Goal: Task Accomplishment & Management: Use online tool/utility

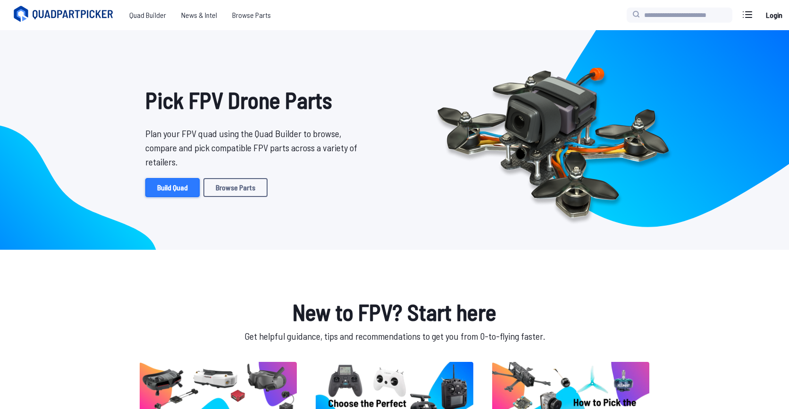
click at [175, 192] on link "Build Quad" at bounding box center [172, 187] width 54 height 19
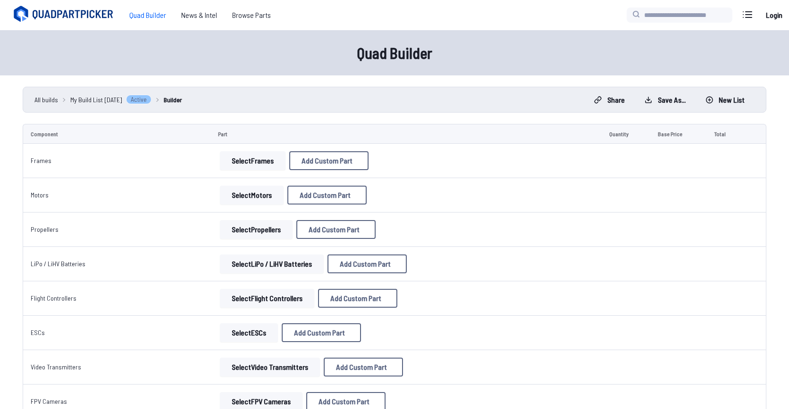
click at [244, 162] on button "Select Frames" at bounding box center [253, 160] width 66 height 19
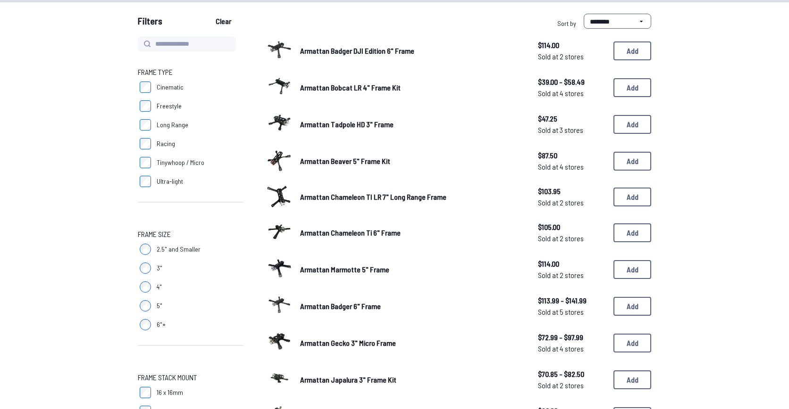
scroll to position [76, 0]
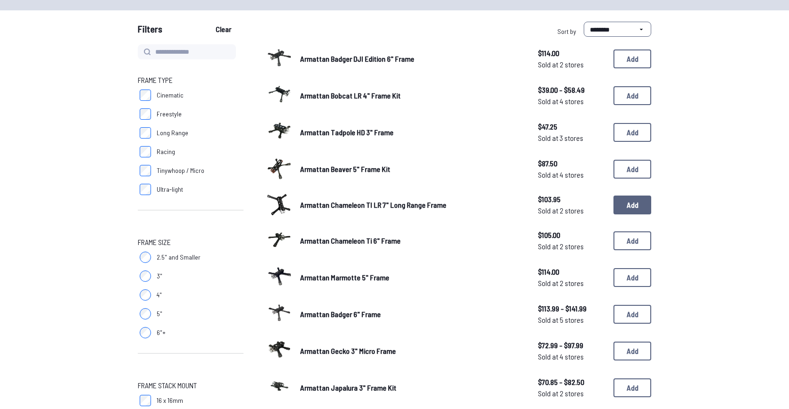
click at [627, 206] on button "Add" at bounding box center [632, 205] width 38 height 19
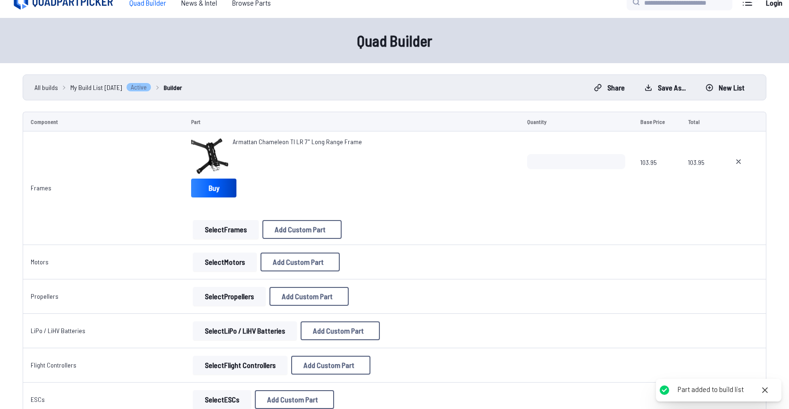
scroll to position [15, 0]
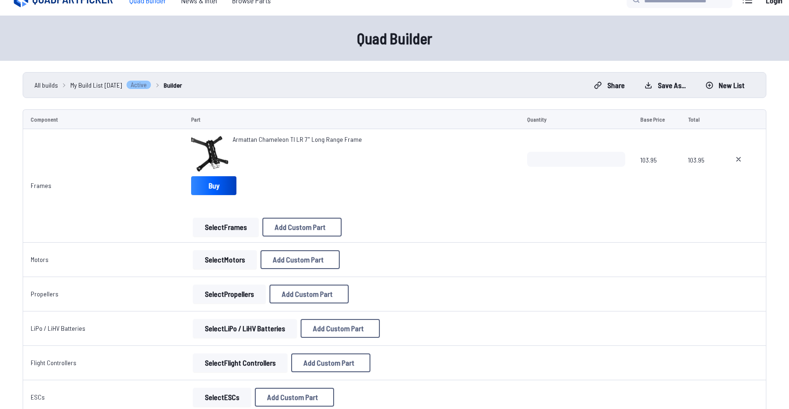
click at [204, 259] on button "Select Motors" at bounding box center [225, 260] width 64 height 19
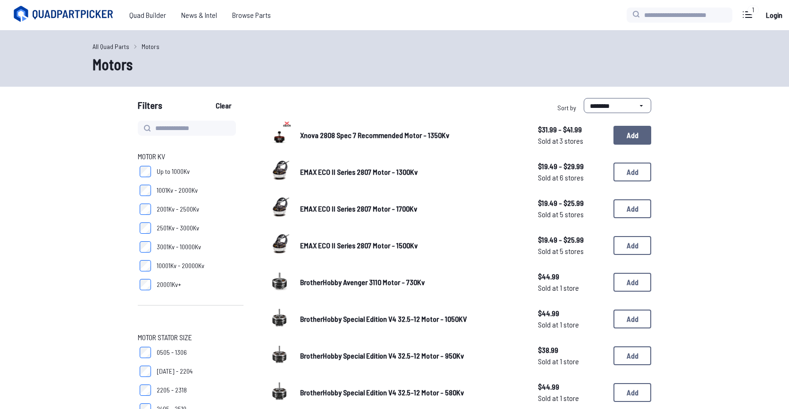
click at [615, 134] on button "Add" at bounding box center [632, 135] width 38 height 19
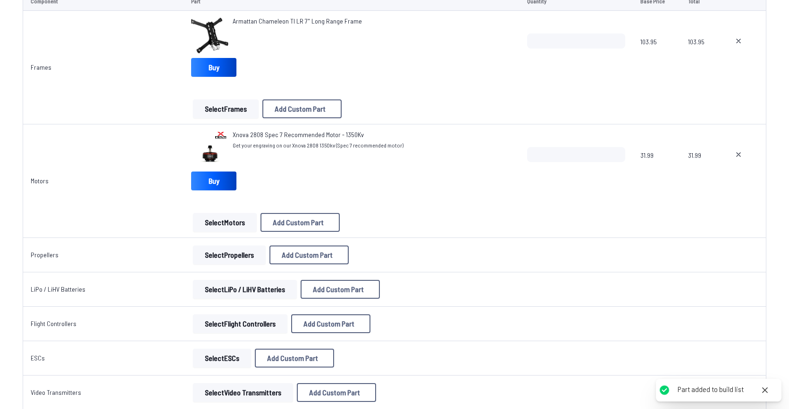
scroll to position [134, 0]
click at [212, 253] on button "Select Propellers" at bounding box center [229, 254] width 73 height 19
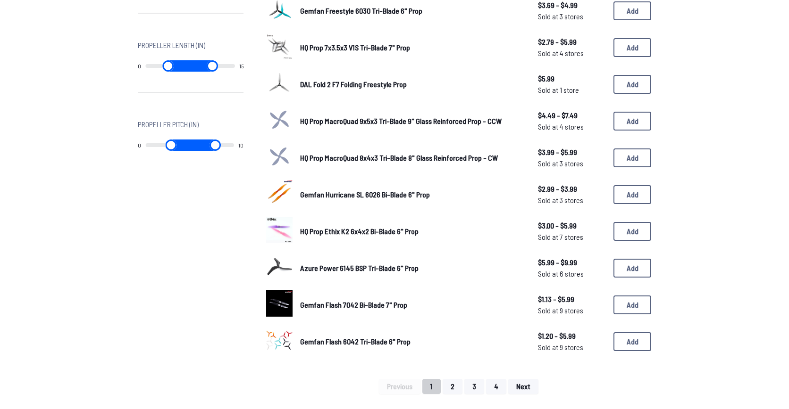
scroll to position [497, 0]
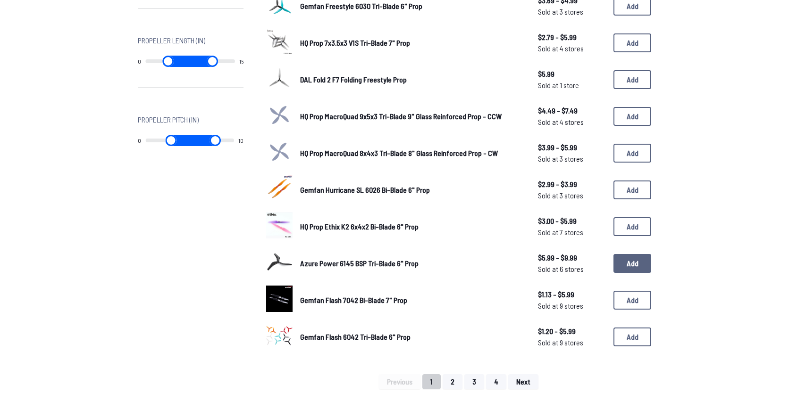
click at [623, 254] on button "Add" at bounding box center [632, 263] width 38 height 19
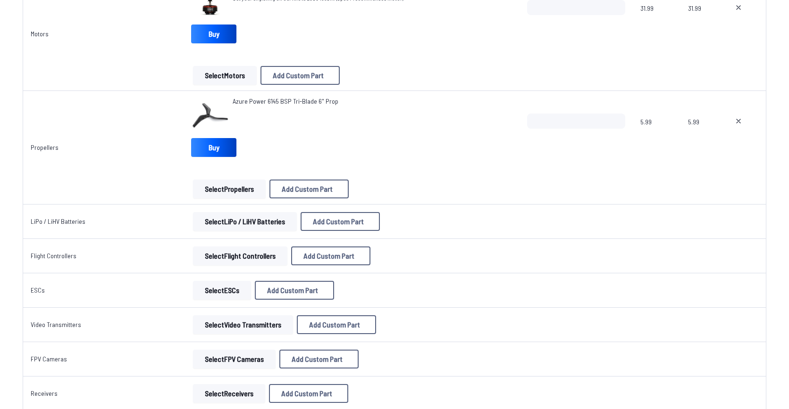
scroll to position [280, 0]
click at [252, 225] on button "Select LiPo / LiHV Batteries" at bounding box center [245, 222] width 104 height 19
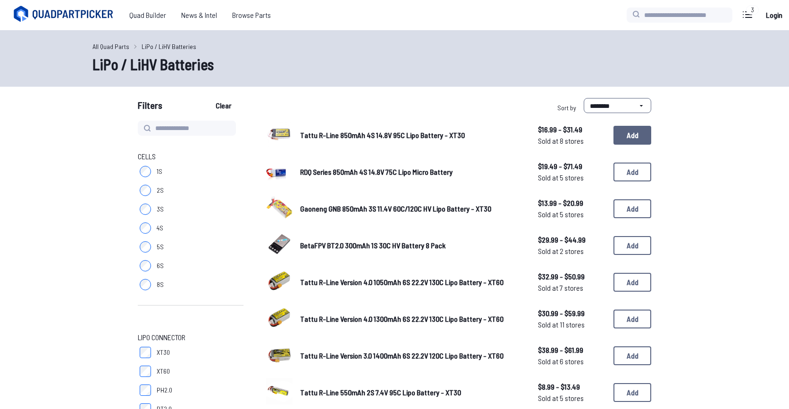
click at [621, 135] on button "Add" at bounding box center [632, 135] width 38 height 19
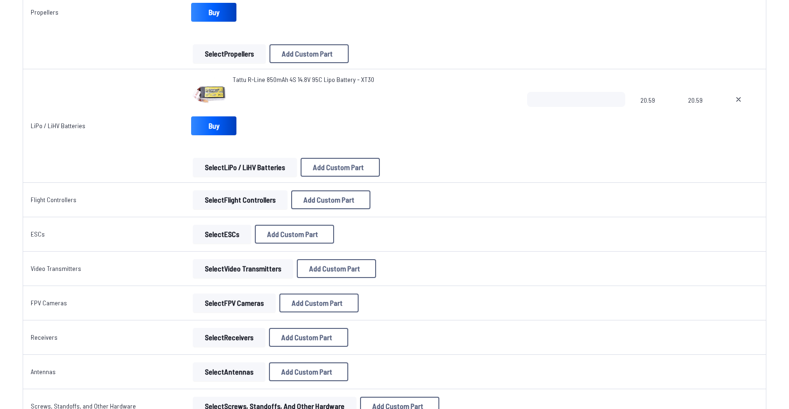
scroll to position [418, 0]
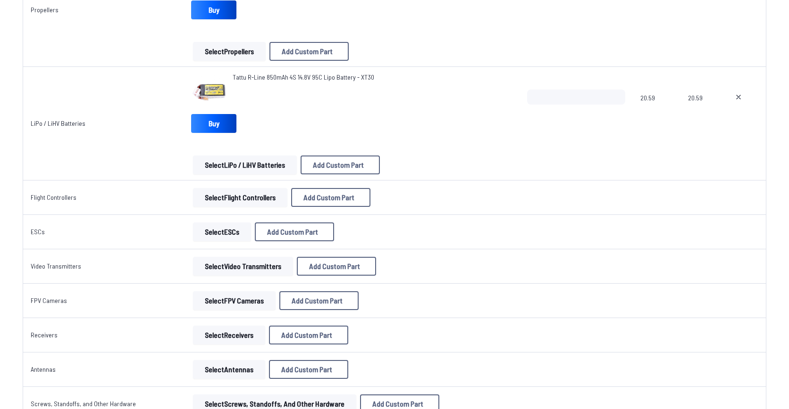
click at [209, 267] on button "Select Video Transmitters" at bounding box center [243, 266] width 100 height 19
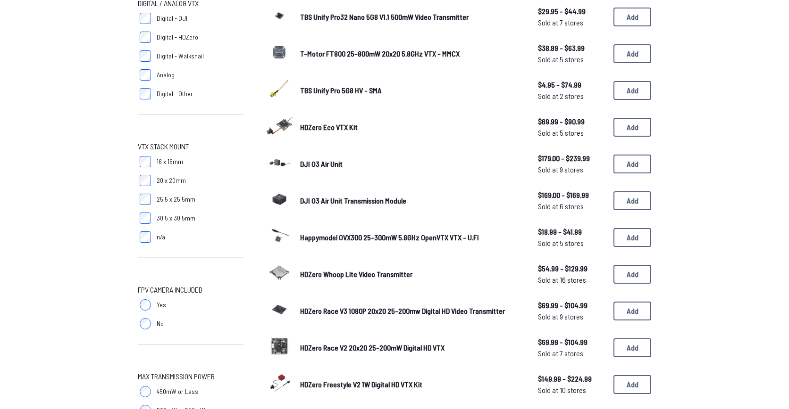
scroll to position [156, 0]
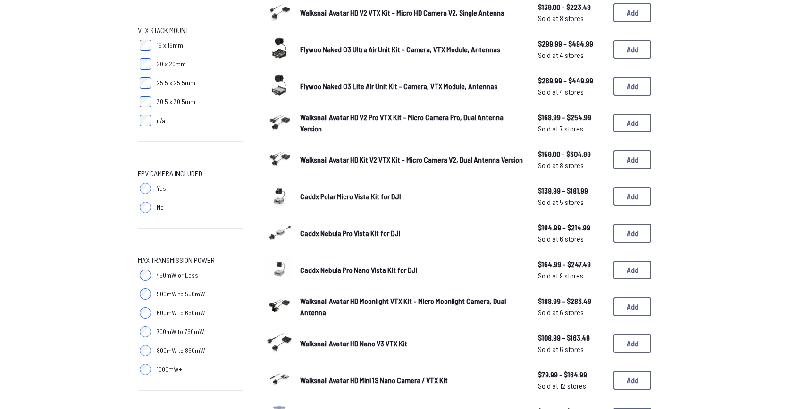
scroll to position [282, 0]
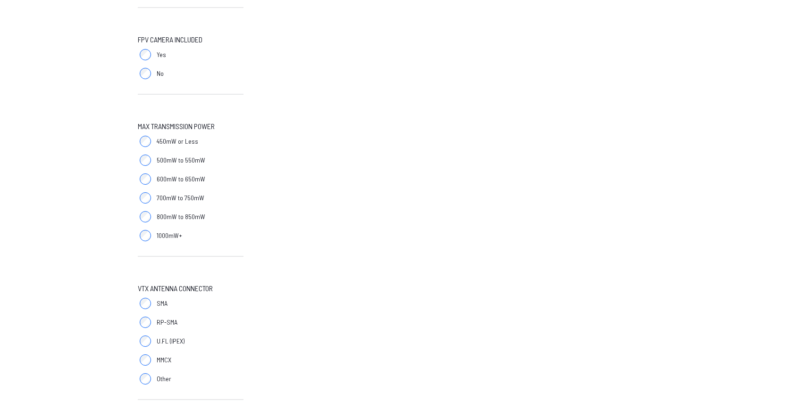
scroll to position [409, 0]
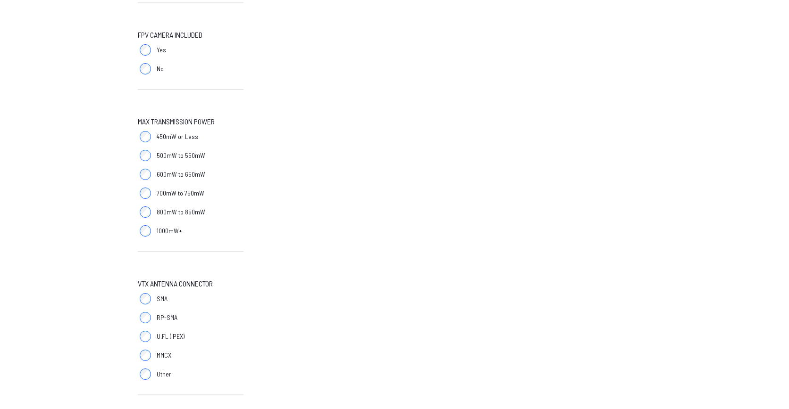
click at [173, 196] on span "700mW to 750mW" at bounding box center [181, 193] width 48 height 9
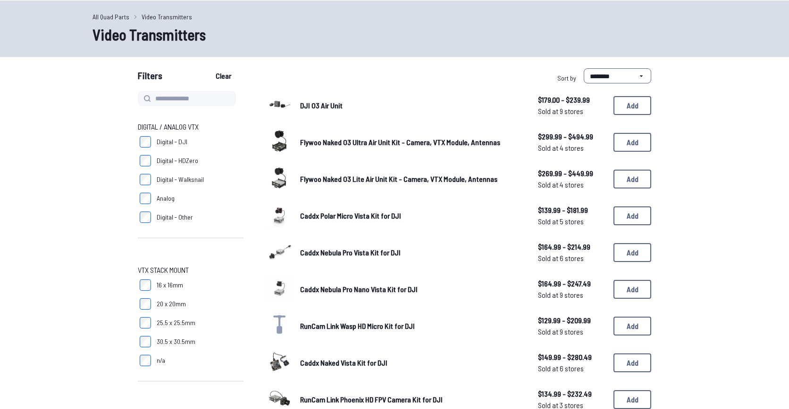
scroll to position [27, 0]
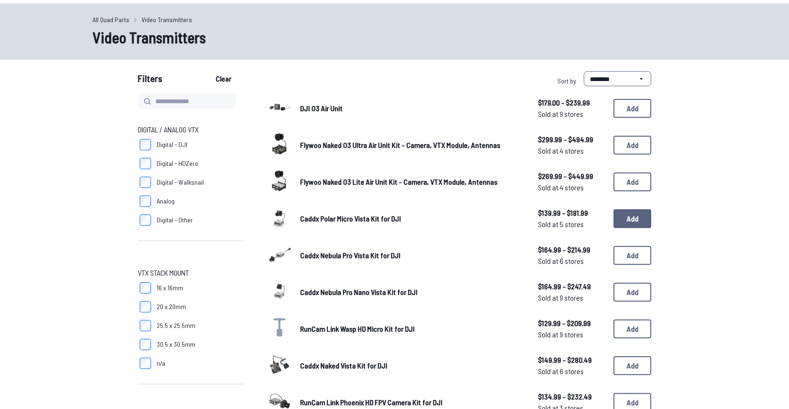
click at [634, 217] on button "Add" at bounding box center [632, 218] width 38 height 19
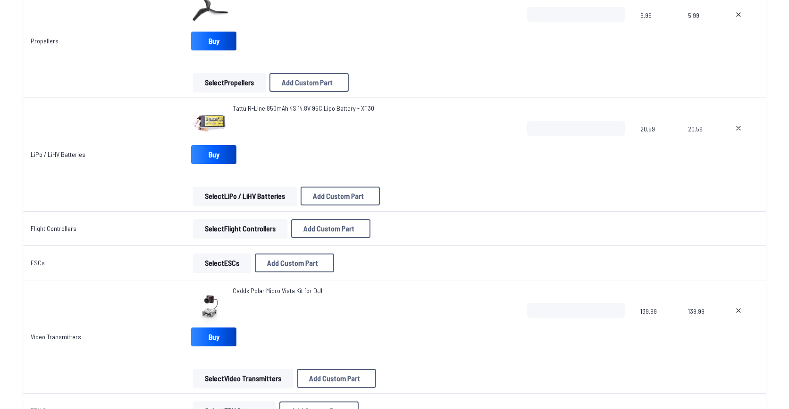
scroll to position [386, 0]
click at [210, 226] on button "Select Flight Controllers" at bounding box center [240, 229] width 94 height 19
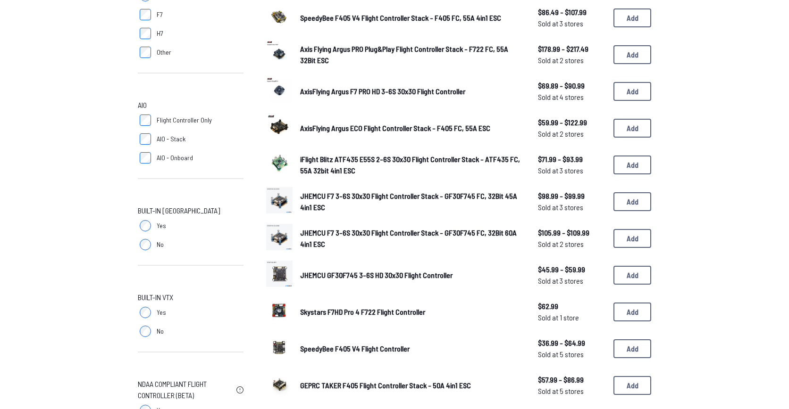
scroll to position [343, 0]
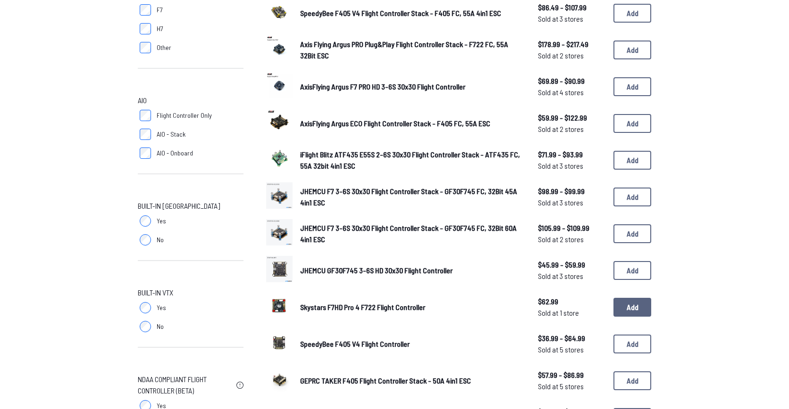
click at [630, 305] on button "Add" at bounding box center [632, 307] width 38 height 19
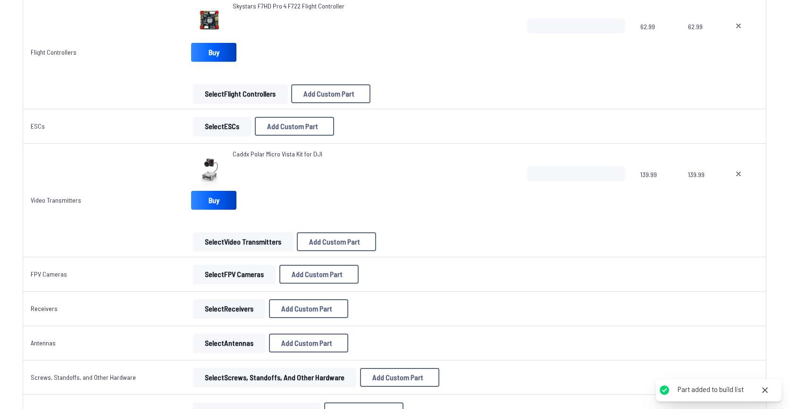
scroll to position [605, 0]
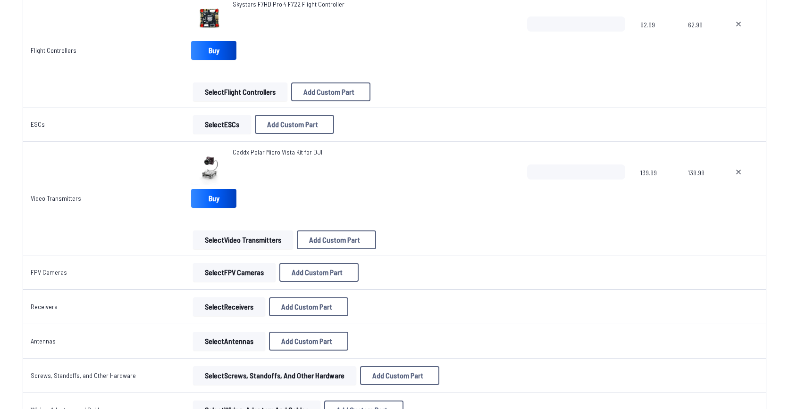
click at [213, 125] on button "Select ESCs" at bounding box center [222, 124] width 58 height 19
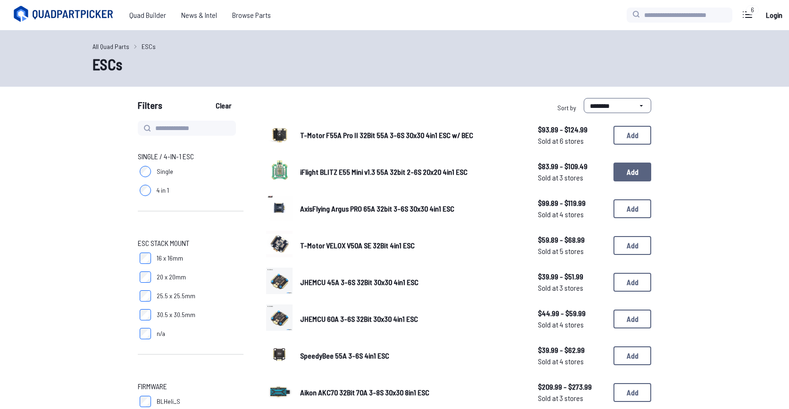
click at [631, 177] on button "Add" at bounding box center [632, 172] width 38 height 19
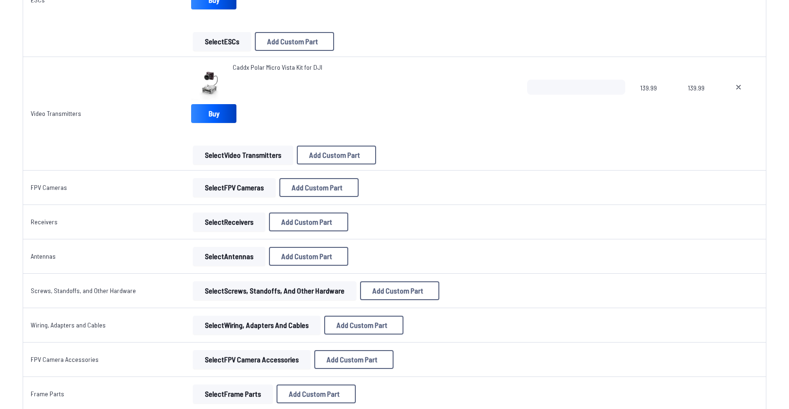
scroll to position [769, 0]
click at [217, 194] on button "Select FPV Cameras" at bounding box center [234, 188] width 83 height 19
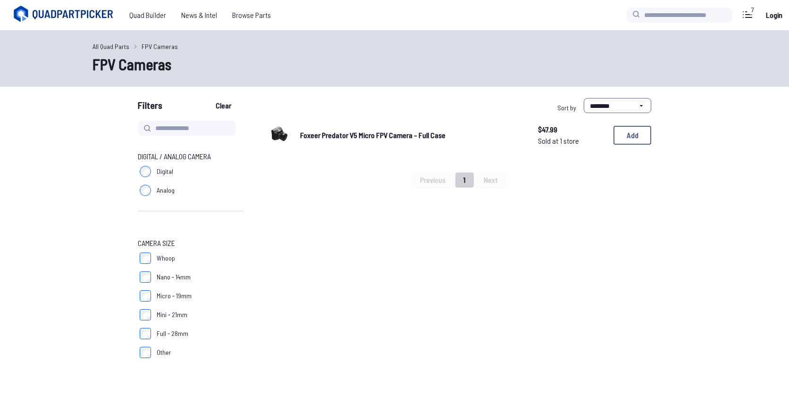
click at [155, 264] on label "Whoop" at bounding box center [191, 258] width 106 height 19
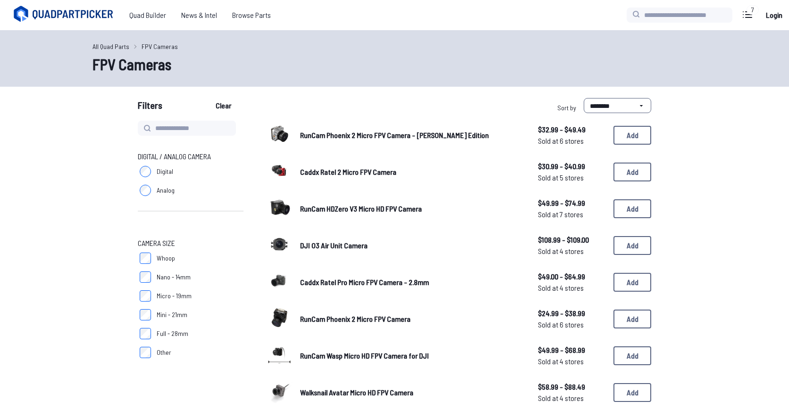
click at [623, 134] on button "Add" at bounding box center [632, 135] width 38 height 19
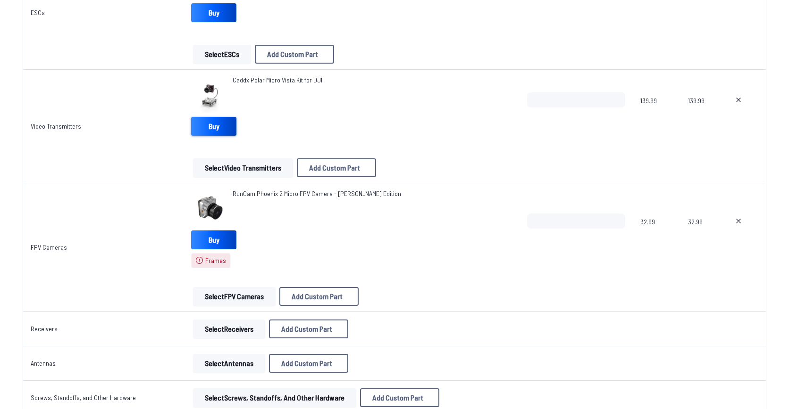
scroll to position [826, 0]
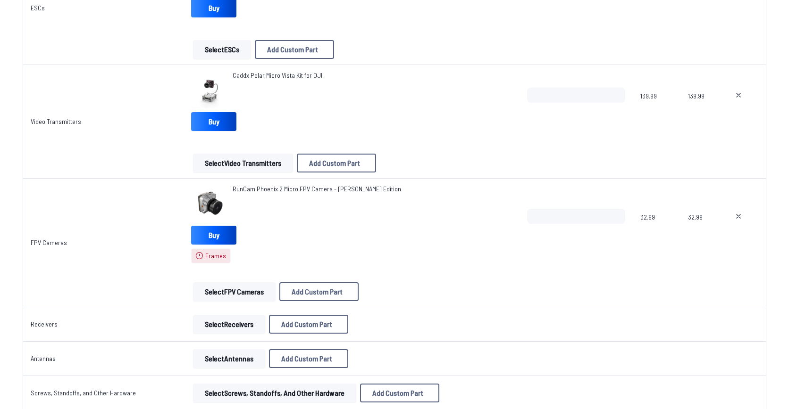
click at [214, 296] on button "Select FPV Cameras" at bounding box center [234, 292] width 83 height 19
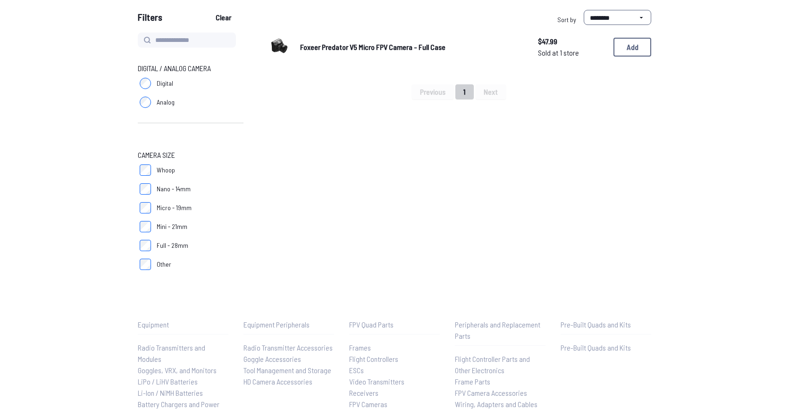
scroll to position [87, 0]
click at [290, 49] on img at bounding box center [279, 46] width 26 height 26
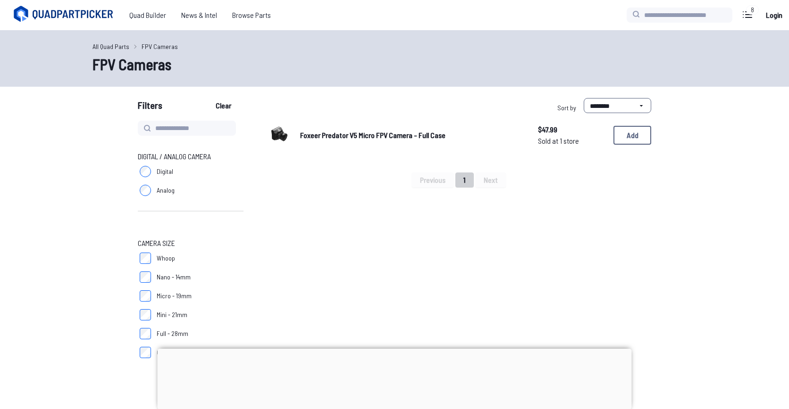
click at [290, 135] on img at bounding box center [279, 134] width 26 height 26
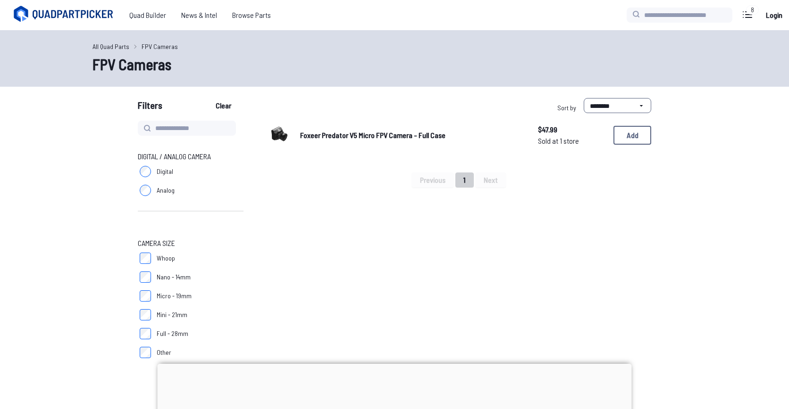
click at [151, 335] on label "Full - 28mm" at bounding box center [191, 334] width 106 height 19
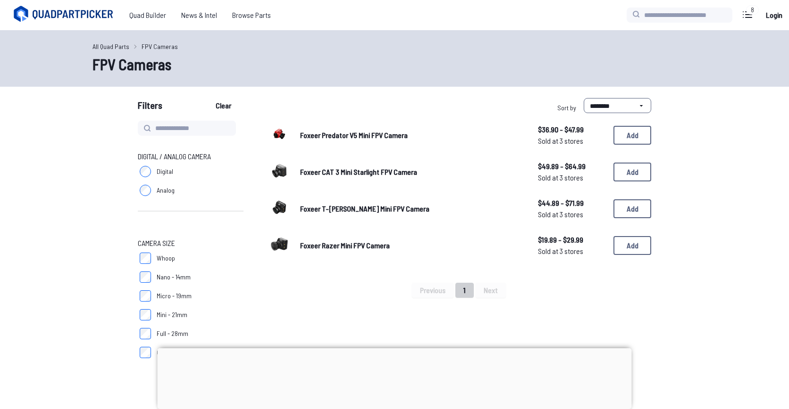
click at [331, 246] on span "Foxeer Razer Mini FPV Camera" at bounding box center [345, 245] width 90 height 9
click at [298, 139] on div "Foxeer Predator V5 Mini FPV Camera $36.90 - $47.99 Sold at 3 stores $36.90 - $4…" at bounding box center [458, 135] width 385 height 29
click at [314, 127] on div "Foxeer Predator V5 Mini FPV Camera $36.90 - $47.99 Sold at 3 stores $36.90 - $4…" at bounding box center [458, 135] width 385 height 29
click at [314, 134] on span "Foxeer Predator V5 Mini FPV Camera" at bounding box center [354, 135] width 108 height 9
click at [638, 132] on button "Add" at bounding box center [632, 135] width 38 height 19
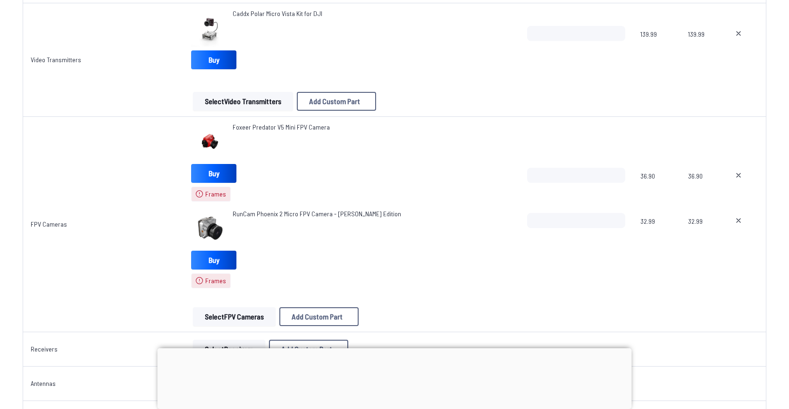
scroll to position [892, 0]
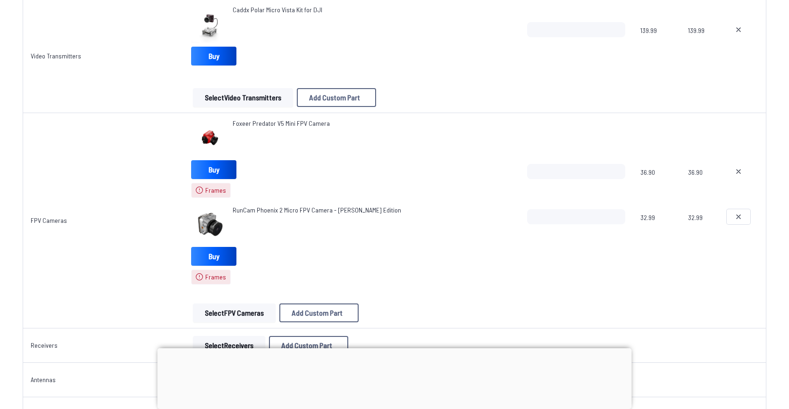
click at [738, 216] on icon at bounding box center [739, 217] width 8 height 8
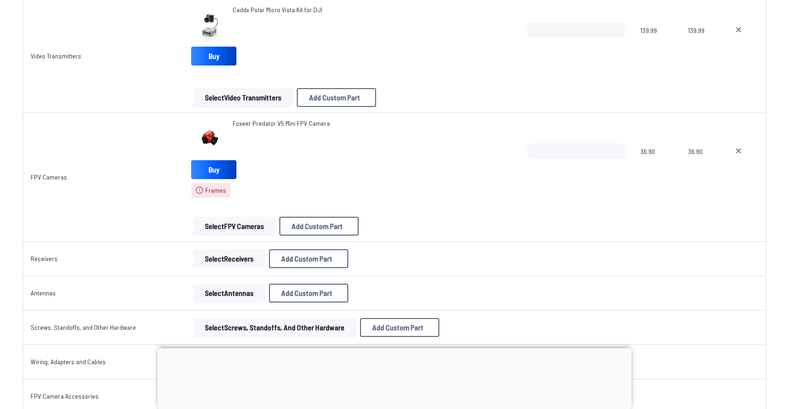
drag, startPoint x: 733, startPoint y: 173, endPoint x: 737, endPoint y: 158, distance: 15.6
click at [737, 158] on div at bounding box center [743, 165] width 32 height 45
click at [738, 150] on icon at bounding box center [738, 151] width 4 height 4
type textarea "**********"
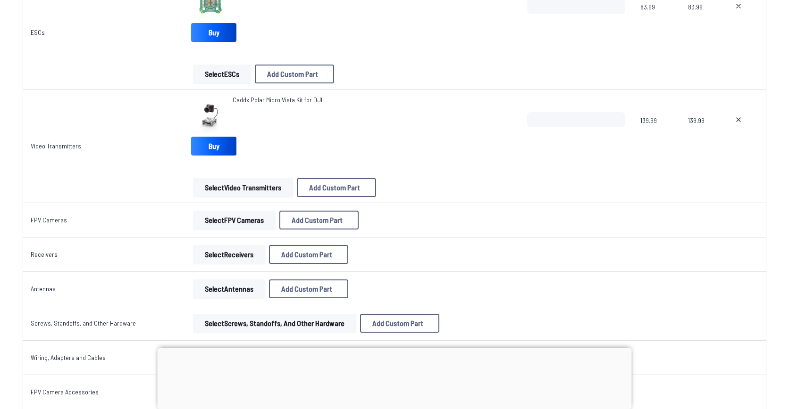
scroll to position [733, 0]
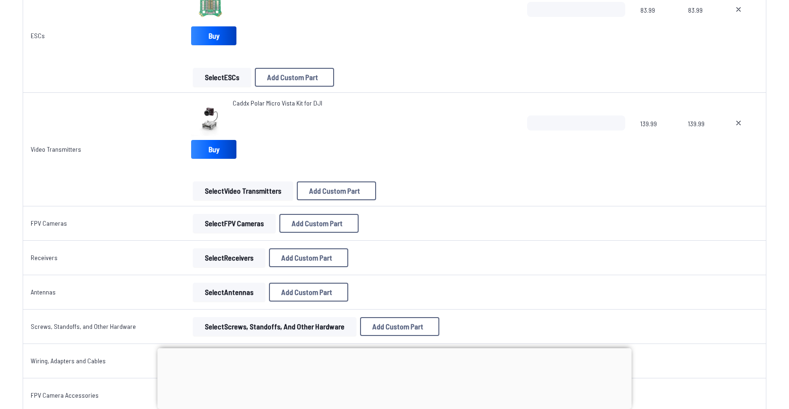
click at [231, 228] on button "Select FPV Cameras" at bounding box center [234, 223] width 83 height 19
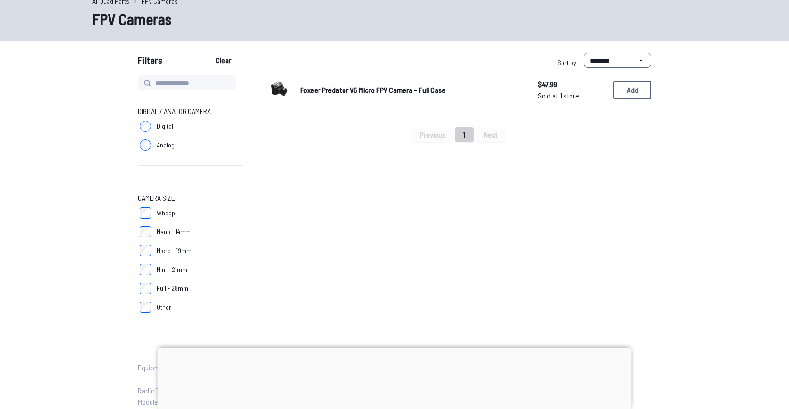
scroll to position [48, 0]
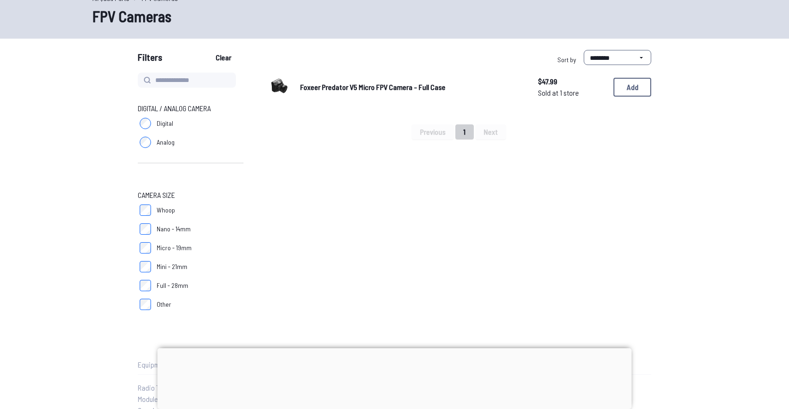
click at [166, 285] on span "Full - 28mm" at bounding box center [173, 285] width 32 height 9
click at [163, 267] on span "Mini - 21mm" at bounding box center [172, 266] width 31 height 9
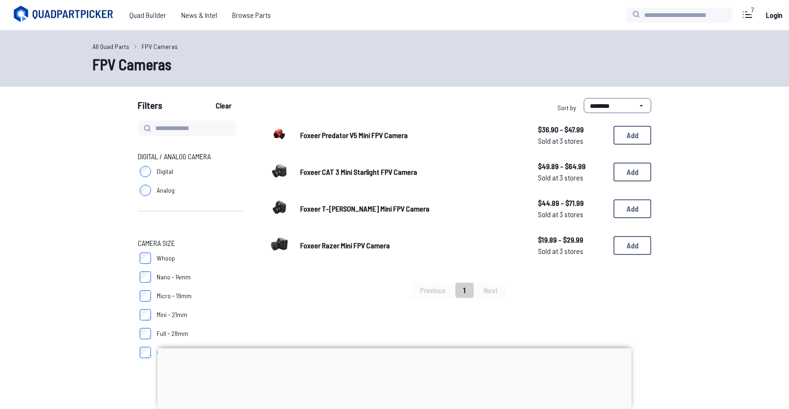
click at [155, 310] on label "Mini - 21mm" at bounding box center [191, 315] width 106 height 19
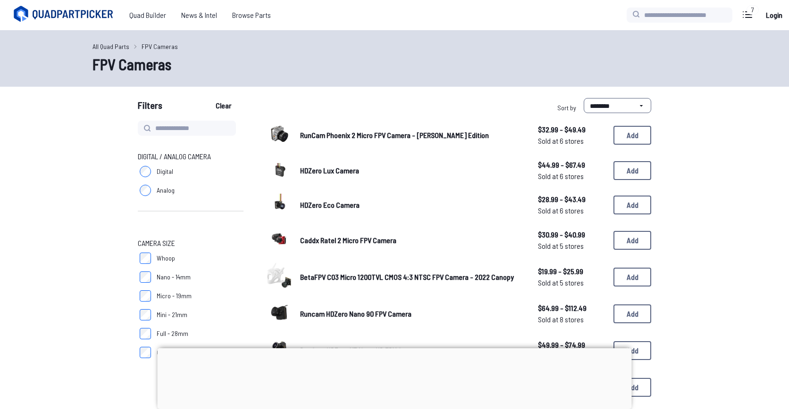
click at [155, 289] on label "Micro - 19mm" at bounding box center [191, 296] width 106 height 19
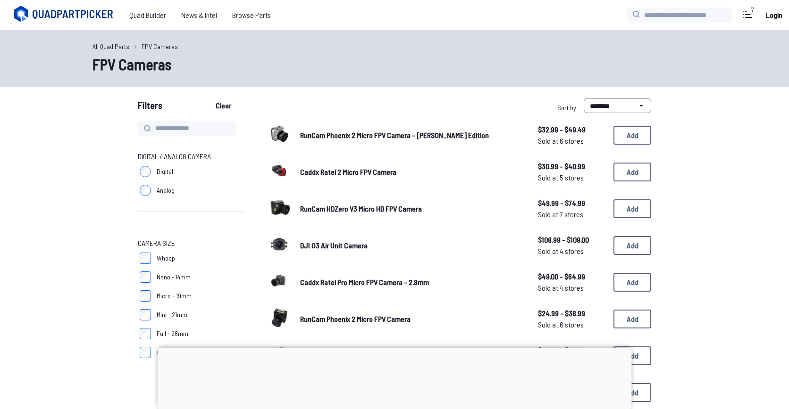
click at [334, 132] on span "RunCam Phoenix 2 Micro FPV Camera - [PERSON_NAME] Edition" at bounding box center [394, 135] width 189 height 9
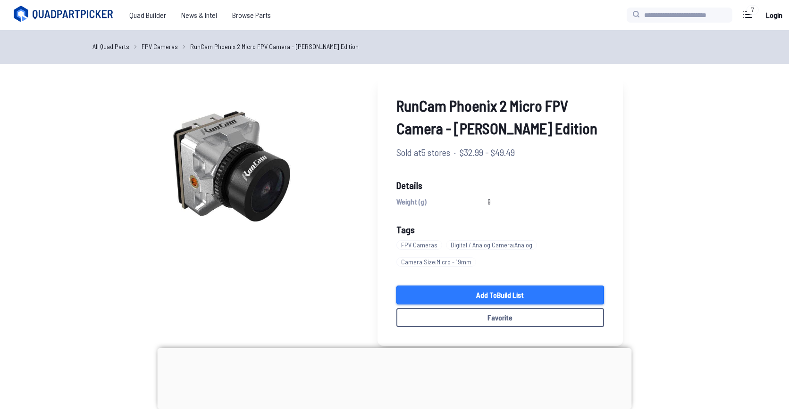
click at [455, 298] on link "Add to Build List" at bounding box center [500, 295] width 208 height 19
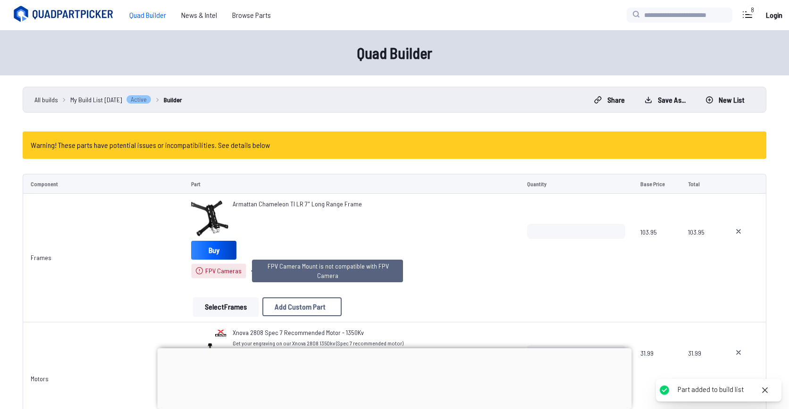
click at [213, 271] on span "FPV Cameras" at bounding box center [223, 271] width 36 height 9
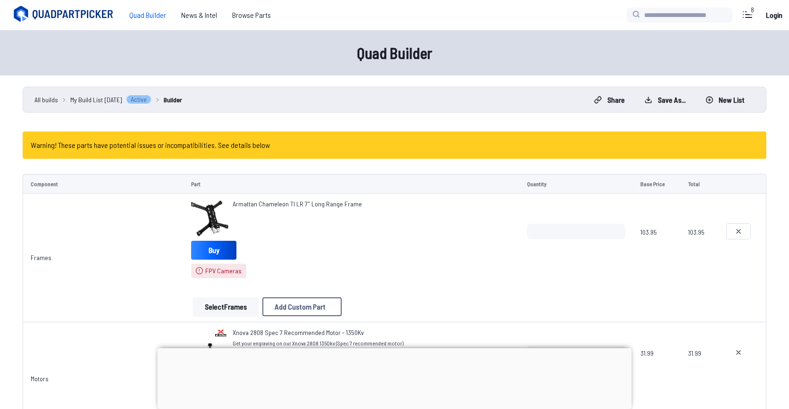
click at [732, 233] on button at bounding box center [739, 231] width 24 height 15
type textarea "**********"
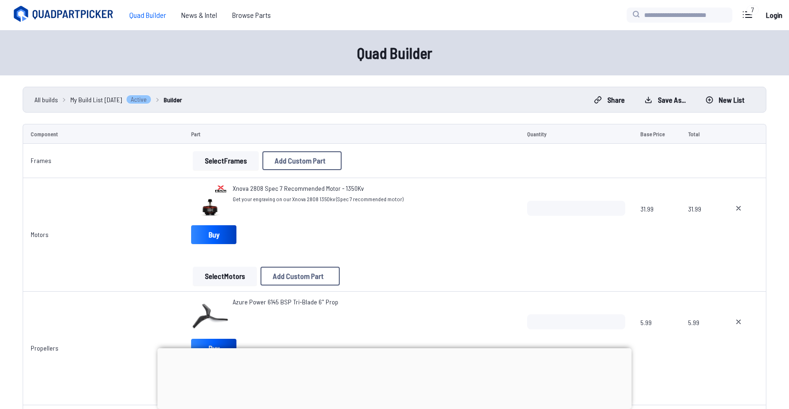
click at [213, 155] on button "Select Frames" at bounding box center [226, 160] width 66 height 19
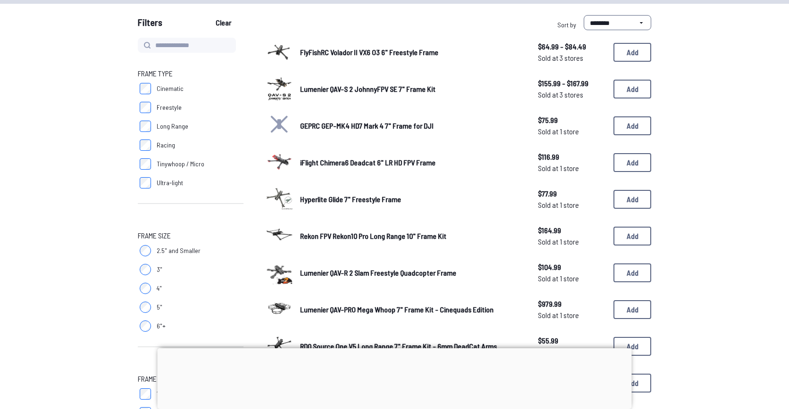
scroll to position [86, 0]
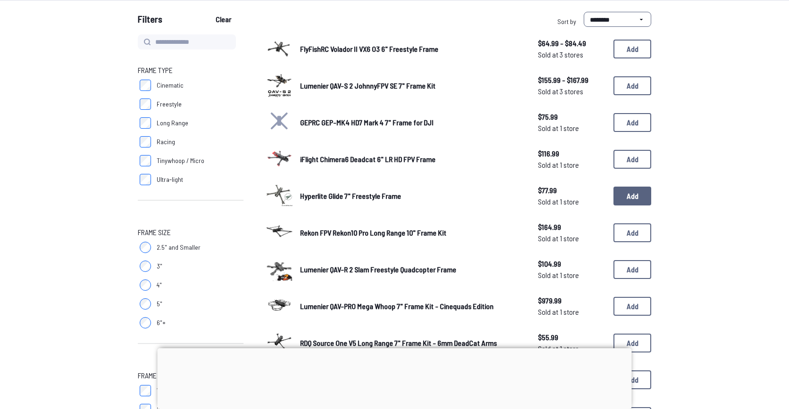
click at [631, 198] on button "Add" at bounding box center [632, 196] width 38 height 19
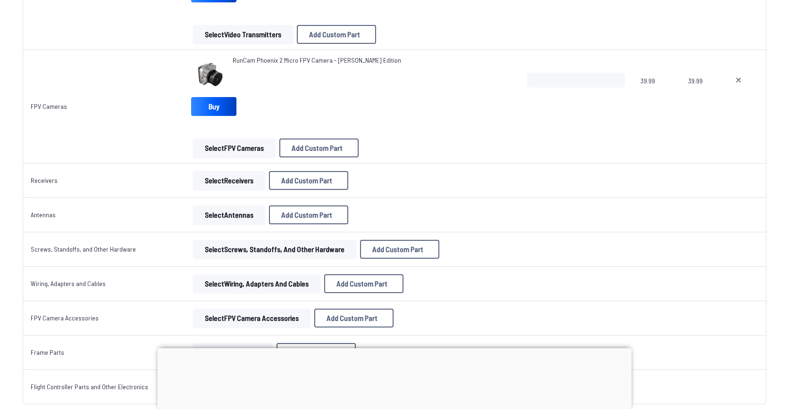
scroll to position [889, 0]
click at [207, 183] on button "Select Receivers" at bounding box center [229, 181] width 72 height 19
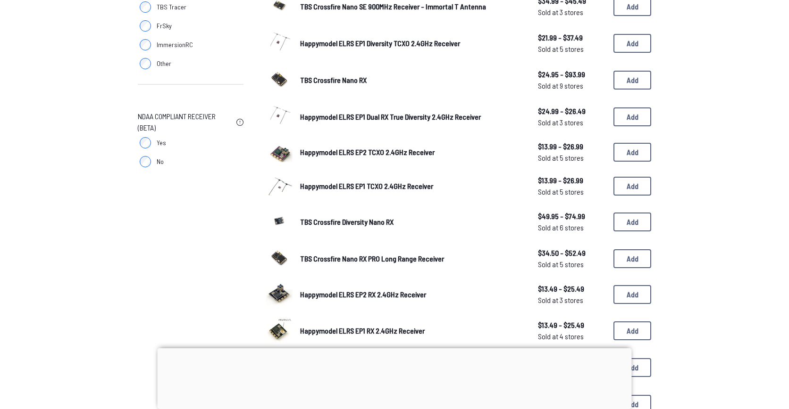
scroll to position [204, 0]
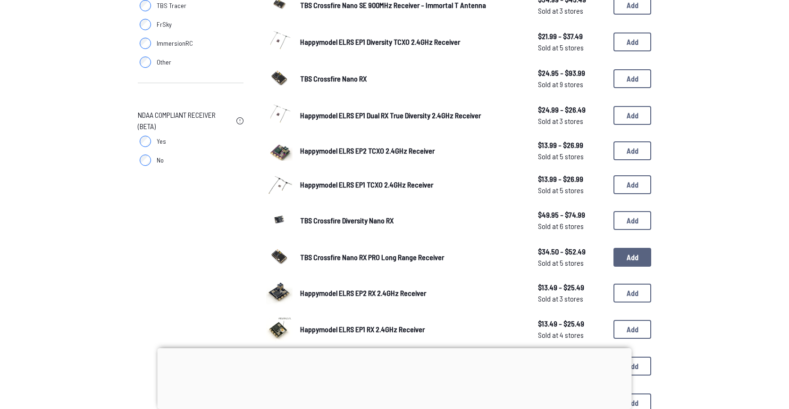
click at [635, 254] on button "Add" at bounding box center [632, 257] width 38 height 19
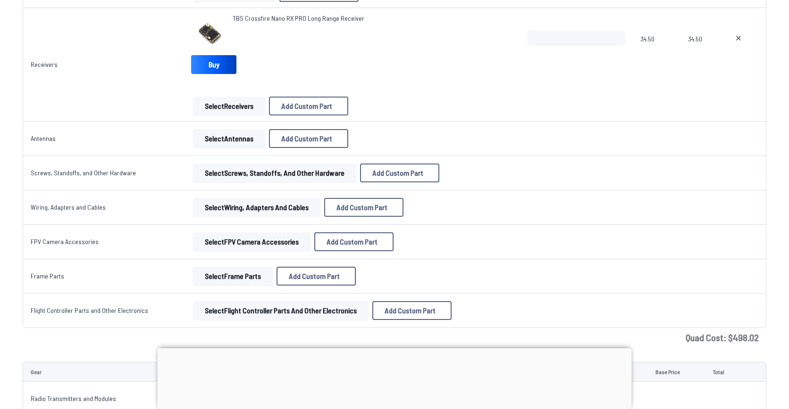
scroll to position [1051, 0]
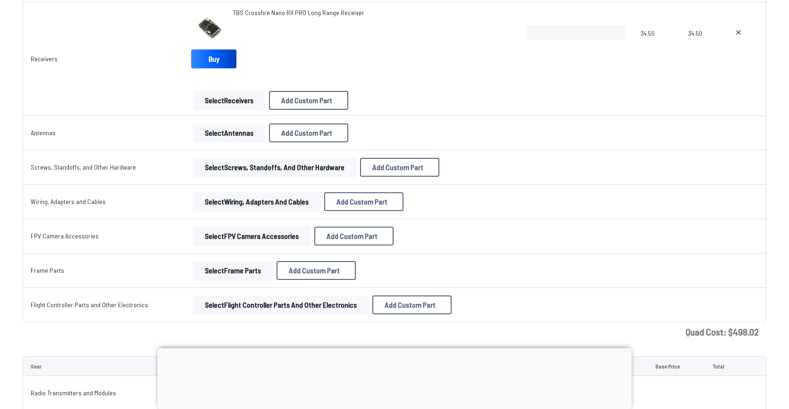
click at [210, 134] on button "Select Antennas" at bounding box center [229, 133] width 72 height 19
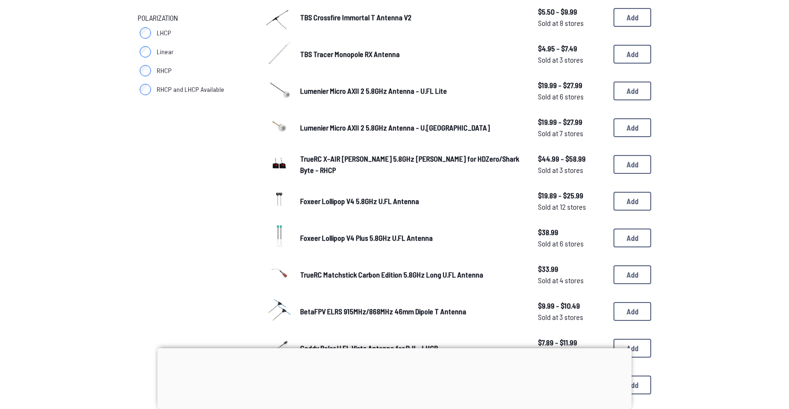
scroll to position [408, 0]
click at [625, 267] on button "Add" at bounding box center [632, 274] width 38 height 19
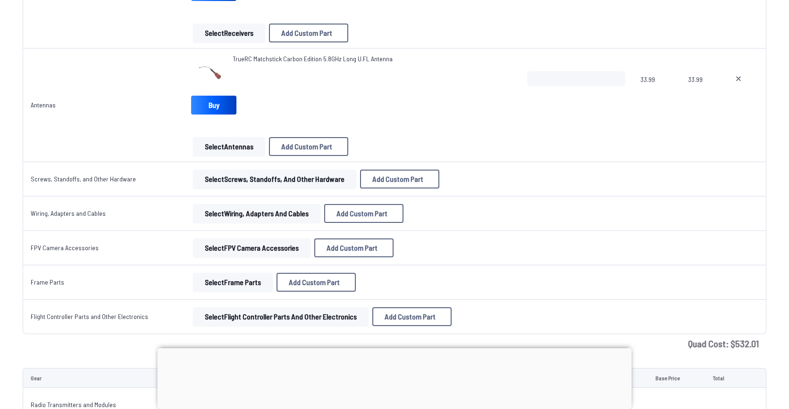
scroll to position [1120, 0]
click at [230, 248] on button "Select FPV Camera Accessories" at bounding box center [251, 247] width 117 height 19
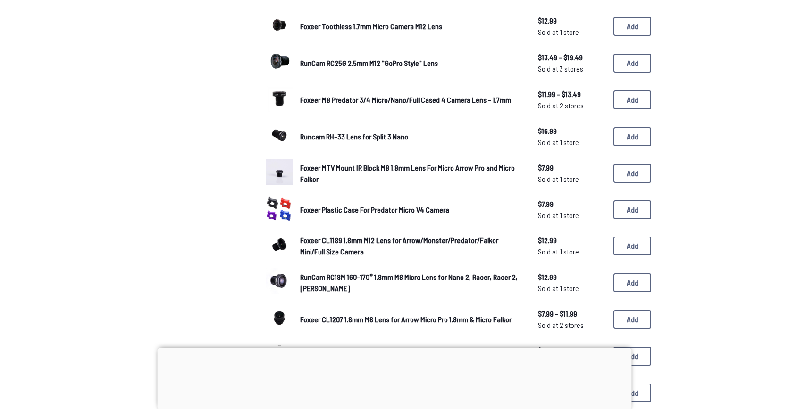
scroll to position [331, 0]
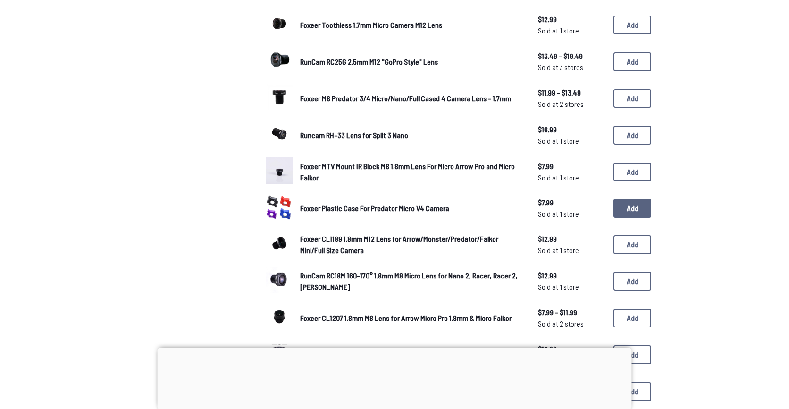
click at [622, 206] on button "Add" at bounding box center [632, 208] width 38 height 19
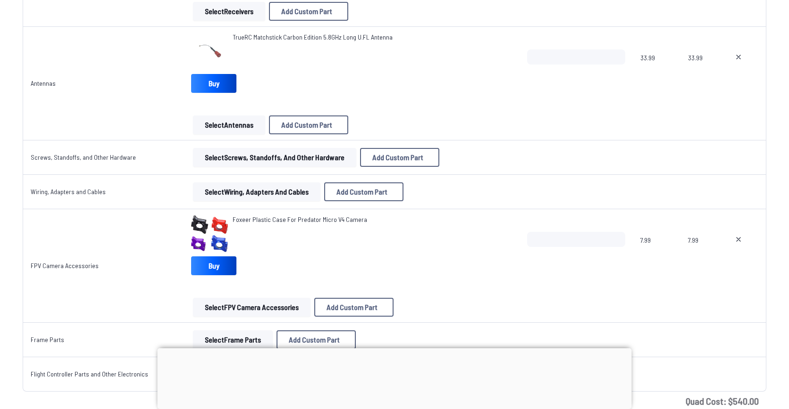
scroll to position [1138, 0]
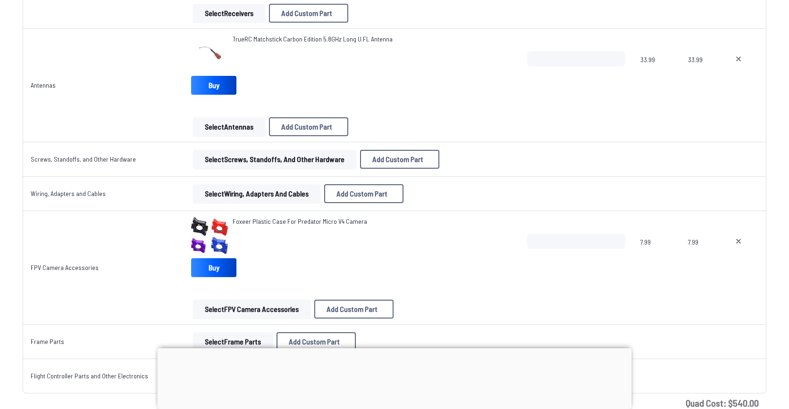
click at [203, 159] on button "Select Screws, Standoffs, and Other Hardware" at bounding box center [274, 159] width 163 height 19
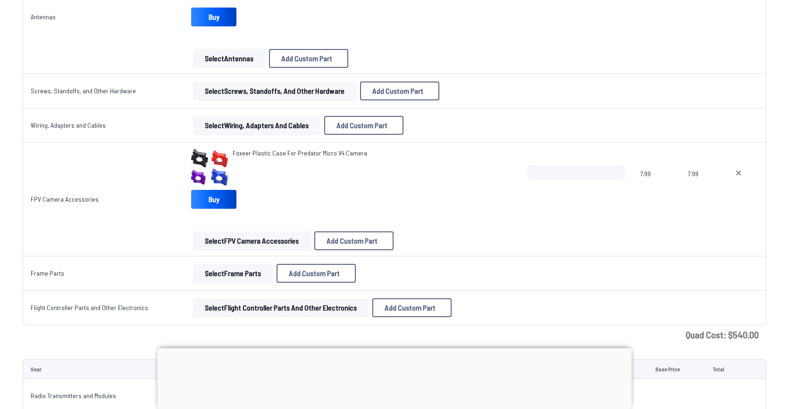
scroll to position [1212, 0]
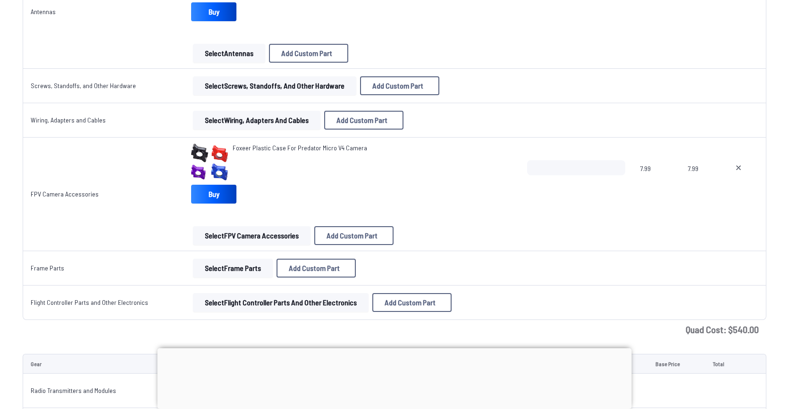
click at [214, 265] on button "Select Frame Parts" at bounding box center [233, 268] width 80 height 19
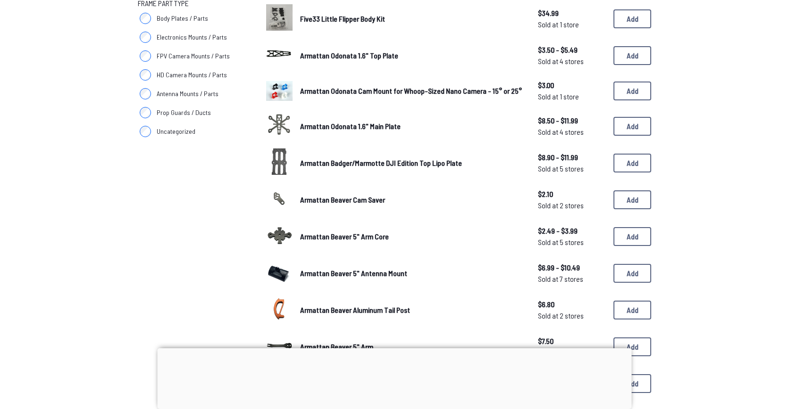
scroll to position [159, 0]
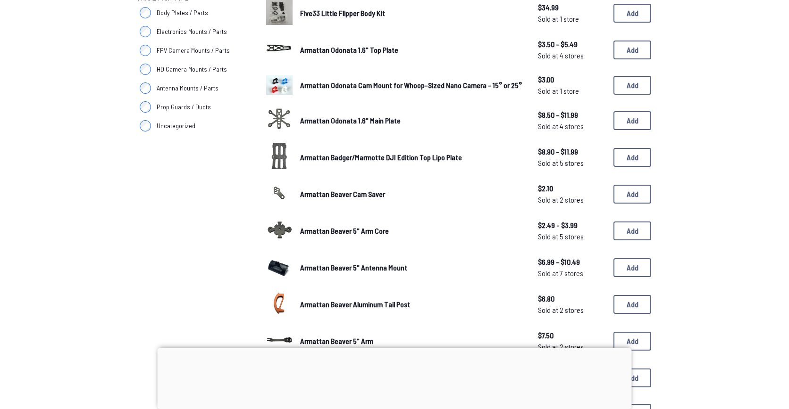
click at [392, 349] on div at bounding box center [395, 349] width 474 height 0
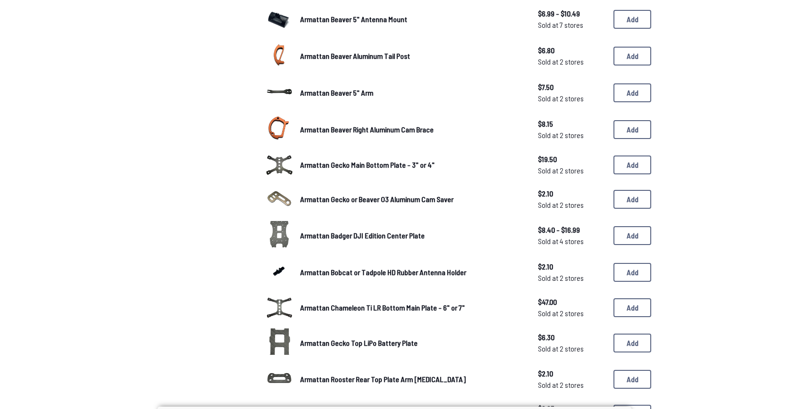
scroll to position [0, 0]
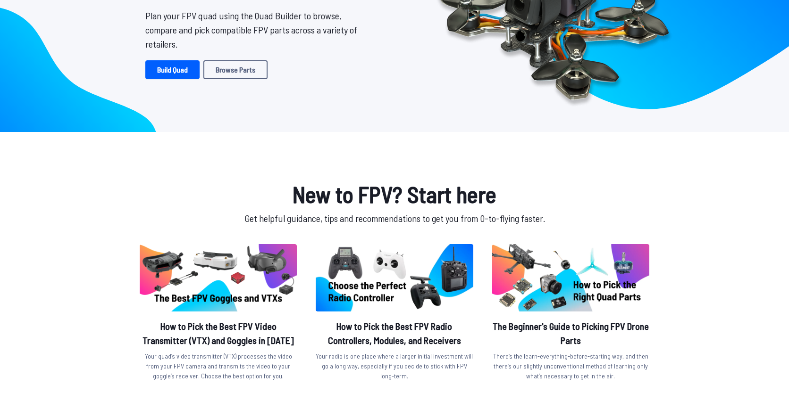
scroll to position [118, 0]
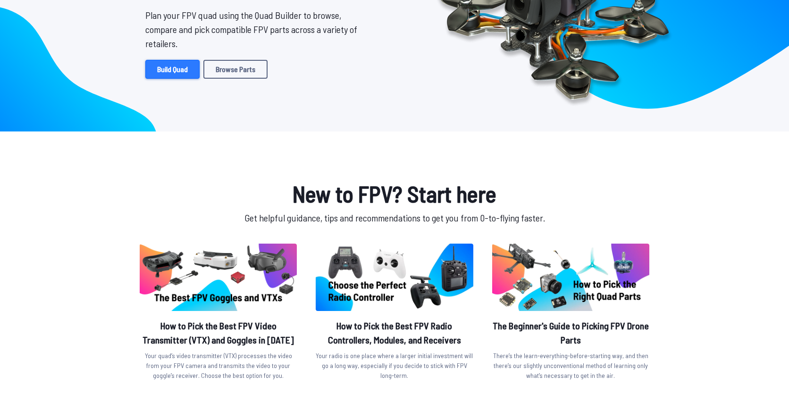
click at [165, 69] on link "Build Quad" at bounding box center [172, 69] width 54 height 19
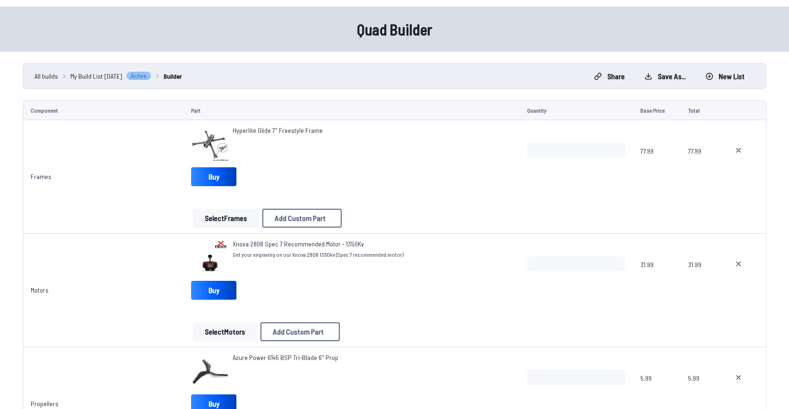
scroll to position [8, 0]
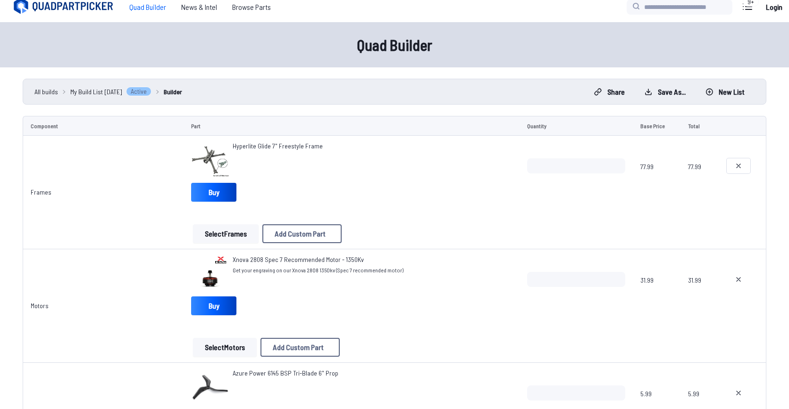
click at [737, 165] on icon at bounding box center [739, 166] width 8 height 8
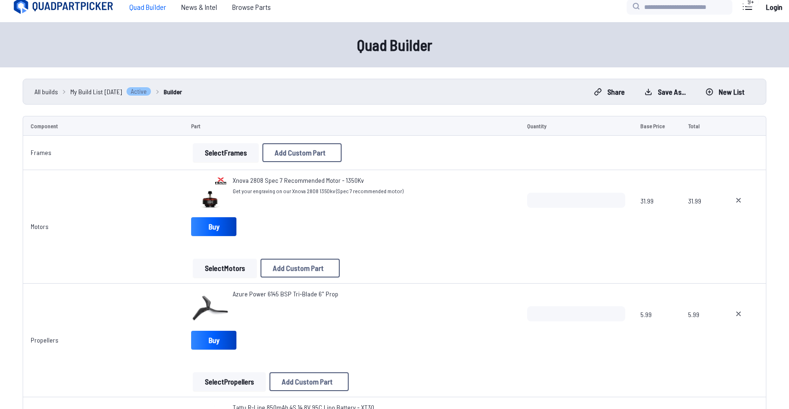
click at [217, 153] on button "Select Frames" at bounding box center [226, 152] width 66 height 19
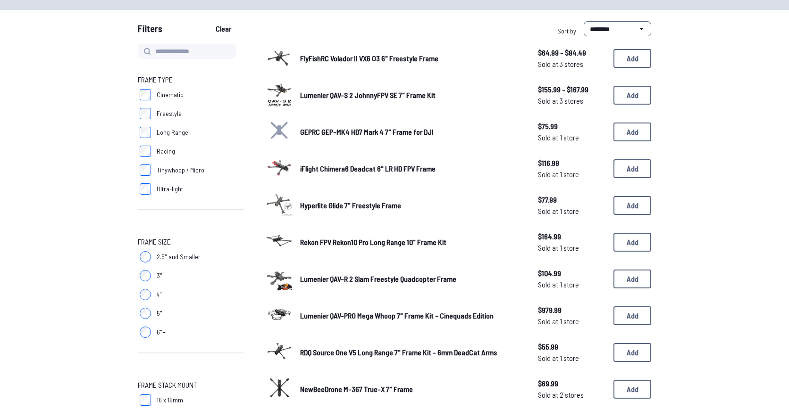
scroll to position [78, 0]
click at [621, 242] on button "Add" at bounding box center [632, 241] width 38 height 19
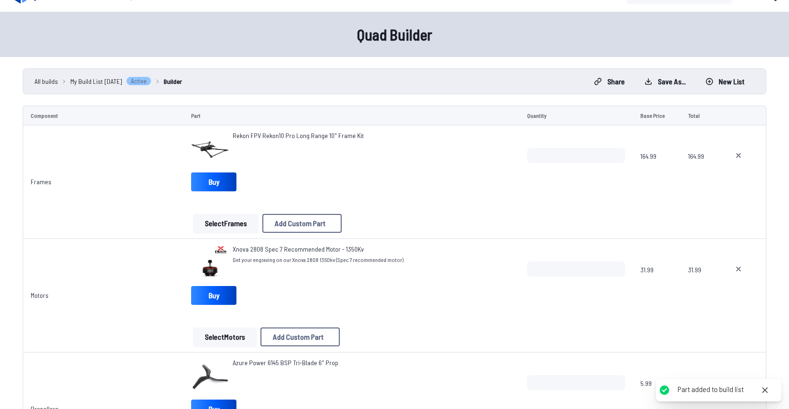
scroll to position [19, 0]
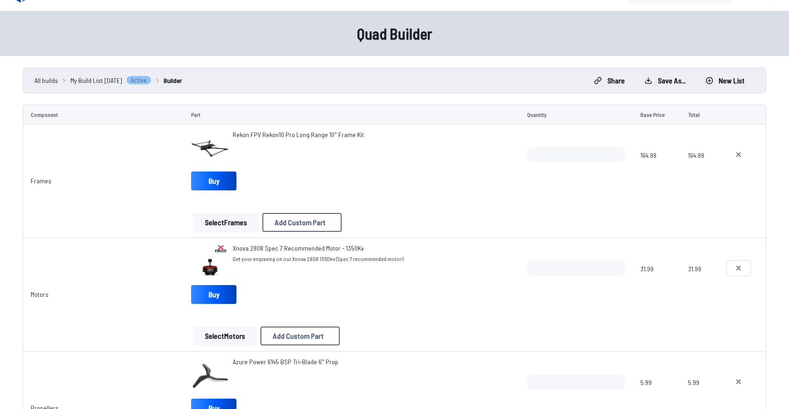
click at [739, 270] on icon at bounding box center [739, 269] width 8 height 8
type textarea "**********"
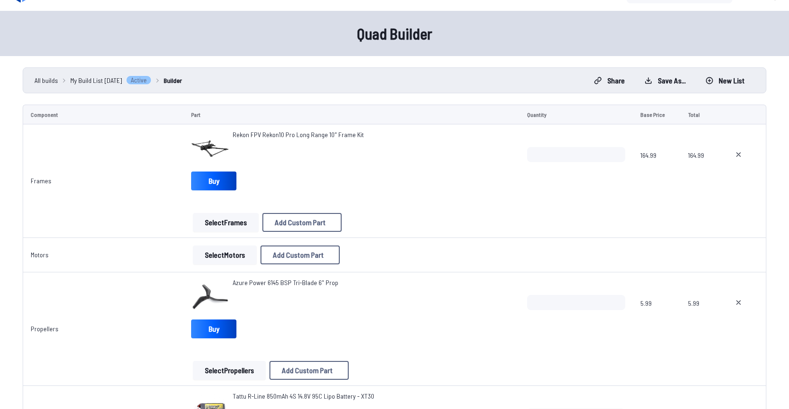
click at [220, 256] on button "Select Motors" at bounding box center [225, 255] width 64 height 19
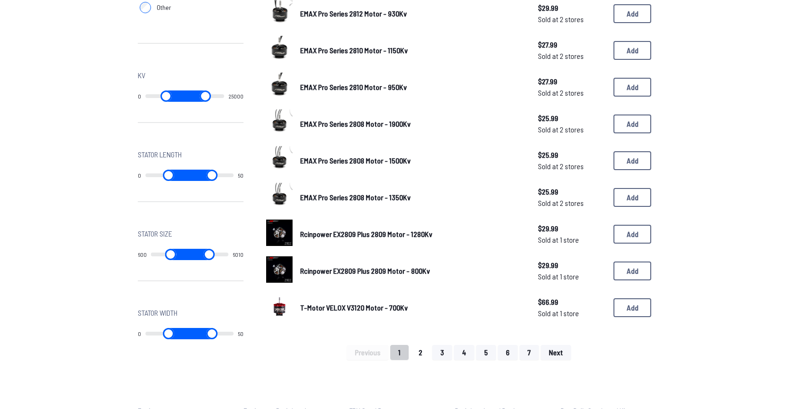
scroll to position [529, 0]
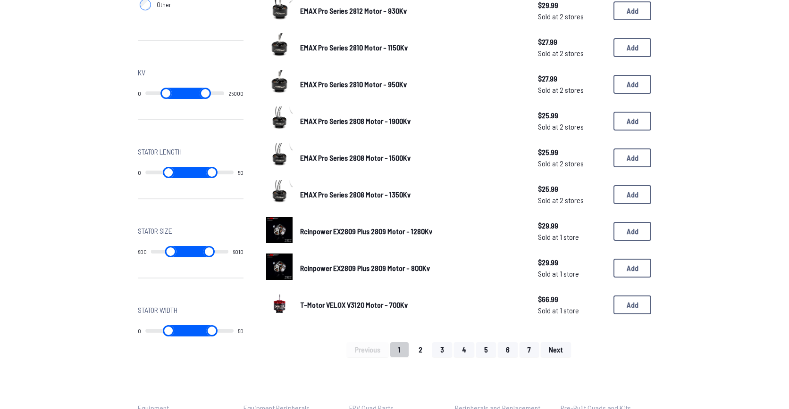
click at [420, 347] on button "2" at bounding box center [420, 350] width 20 height 15
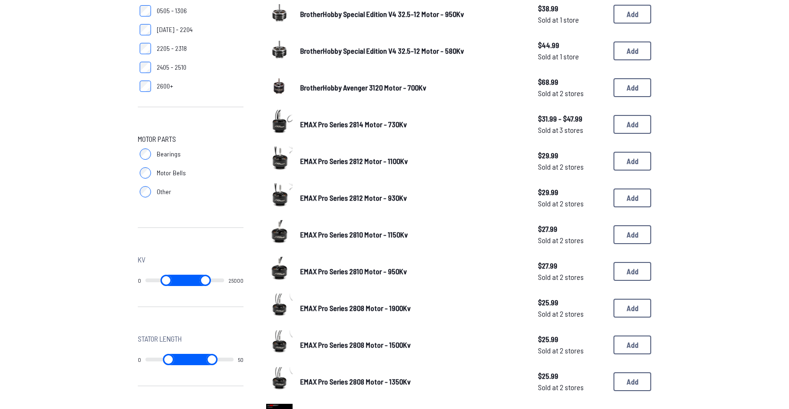
scroll to position [0, 0]
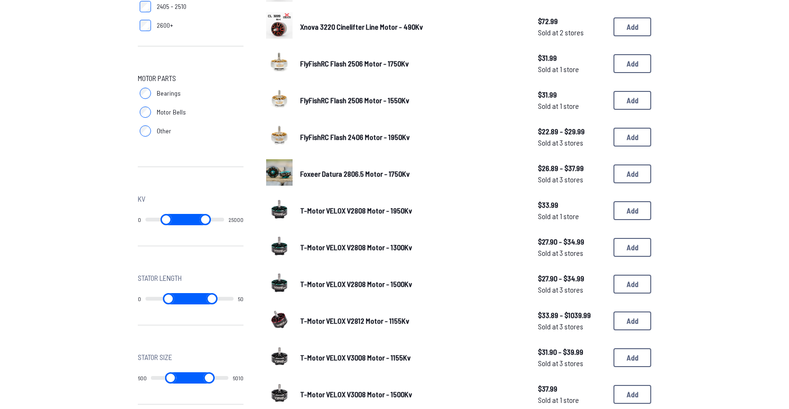
scroll to position [408, 0]
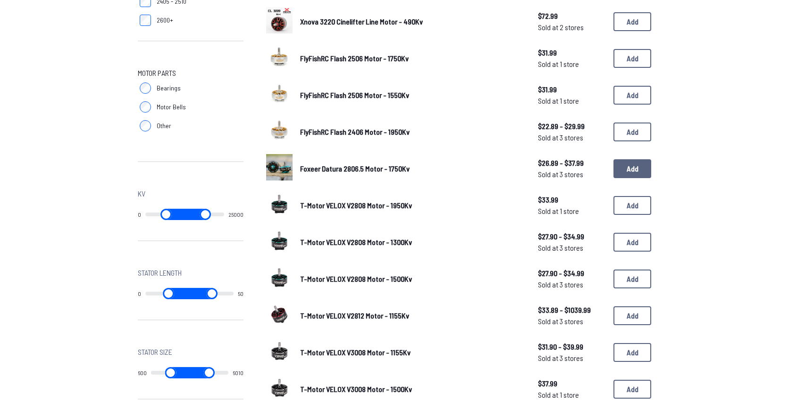
click at [629, 168] on button "Add" at bounding box center [632, 168] width 38 height 19
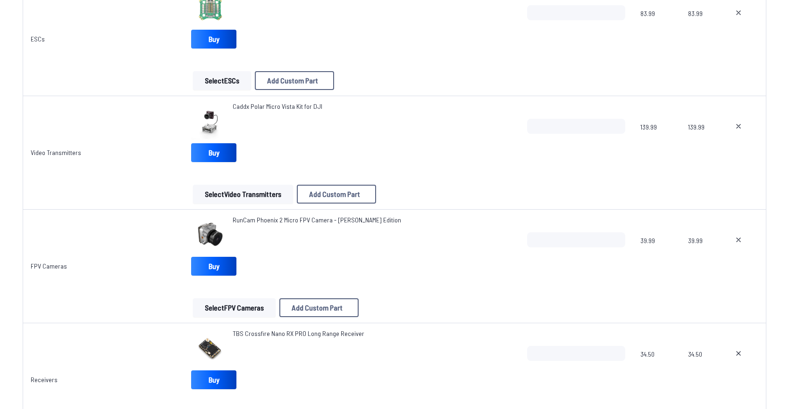
scroll to position [764, 0]
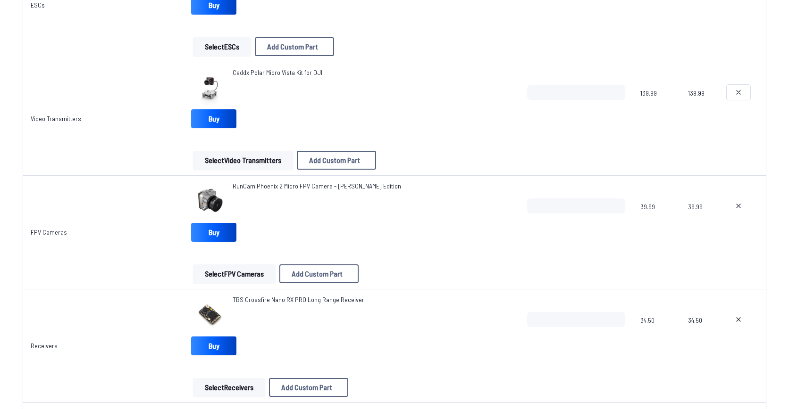
click at [727, 94] on button at bounding box center [739, 92] width 24 height 15
type textarea "**********"
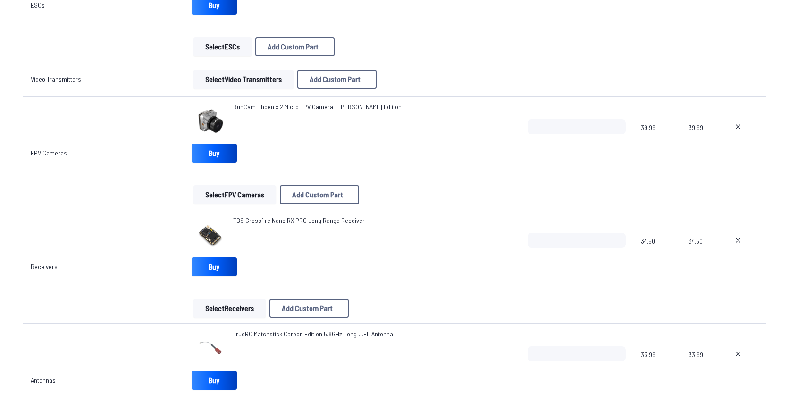
click at [219, 75] on button "Select Video Transmitters" at bounding box center [243, 79] width 100 height 19
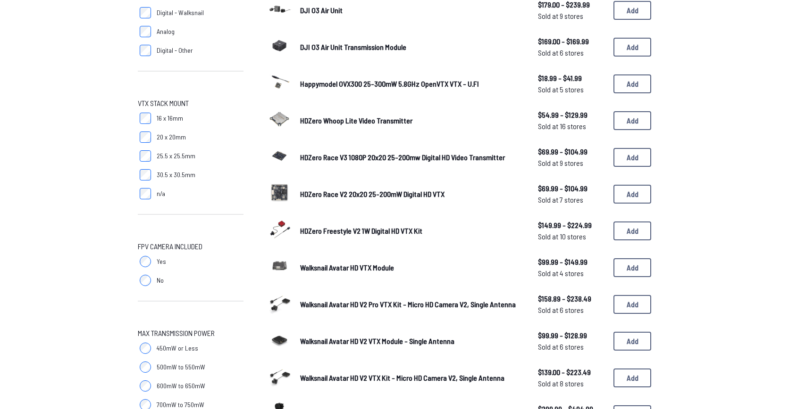
scroll to position [196, 0]
click at [629, 266] on button "Add" at bounding box center [632, 268] width 38 height 19
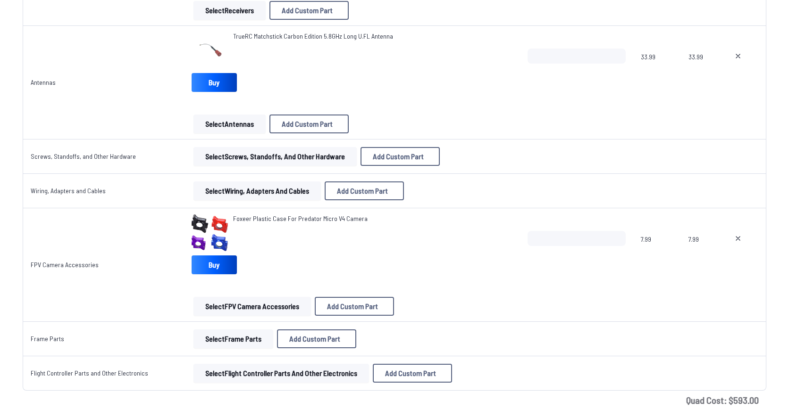
scroll to position [1161, 0]
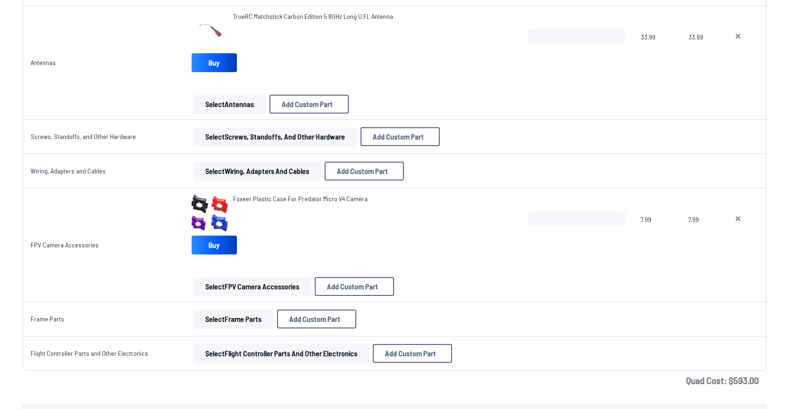
click at [240, 322] on button "Select Frame Parts" at bounding box center [233, 319] width 80 height 19
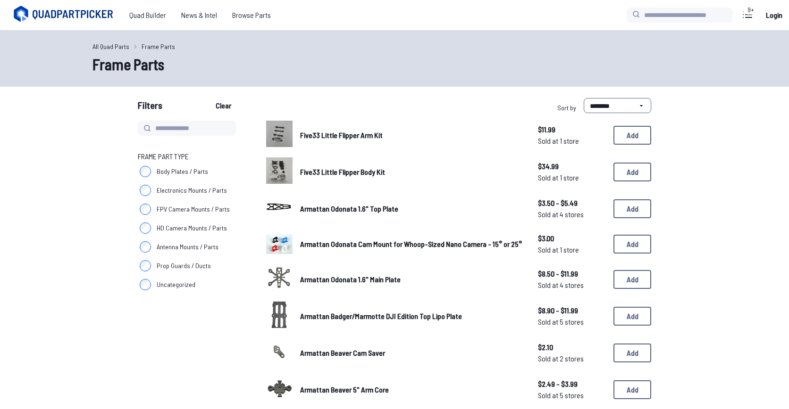
scroll to position [9, 0]
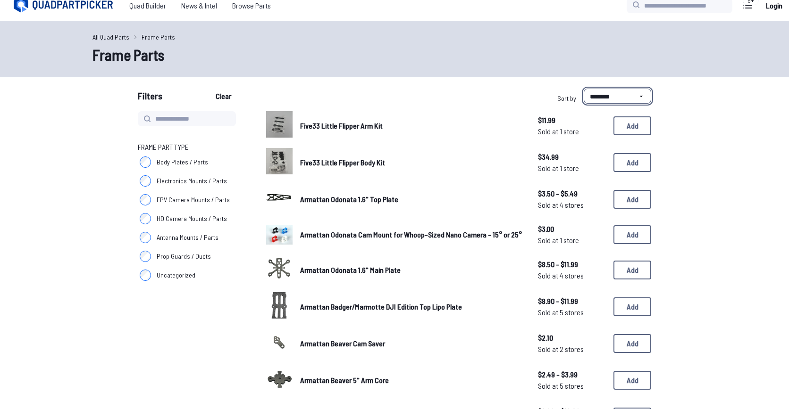
click at [622, 95] on select "**********" at bounding box center [617, 96] width 67 height 15
click at [584, 89] on select "**********" at bounding box center [617, 96] width 67 height 15
click at [172, 117] on input at bounding box center [187, 118] width 98 height 15
type input "*****"
click at [208, 89] on button "Clear" at bounding box center [224, 96] width 32 height 15
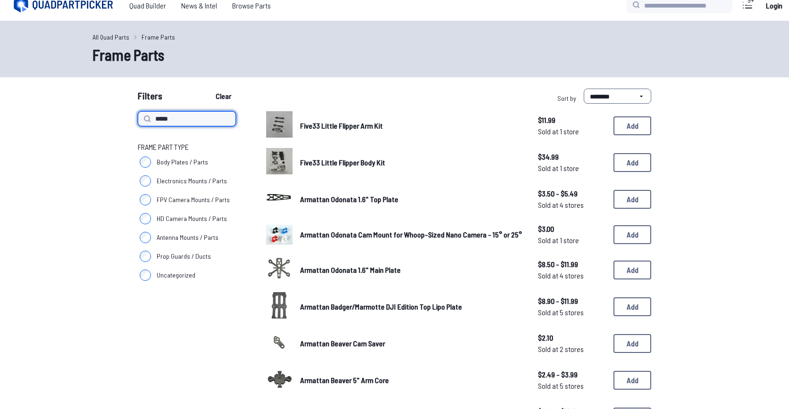
type input "*****"
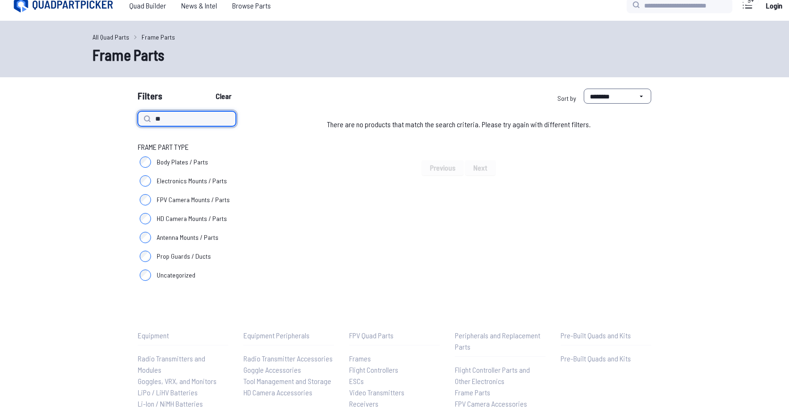
type input "*"
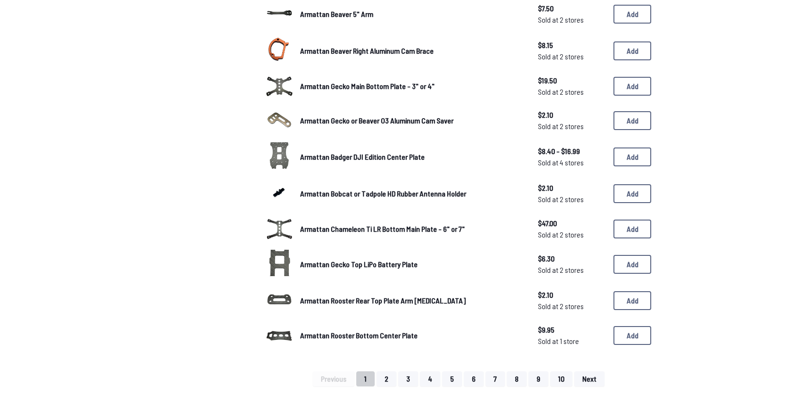
scroll to position [494, 0]
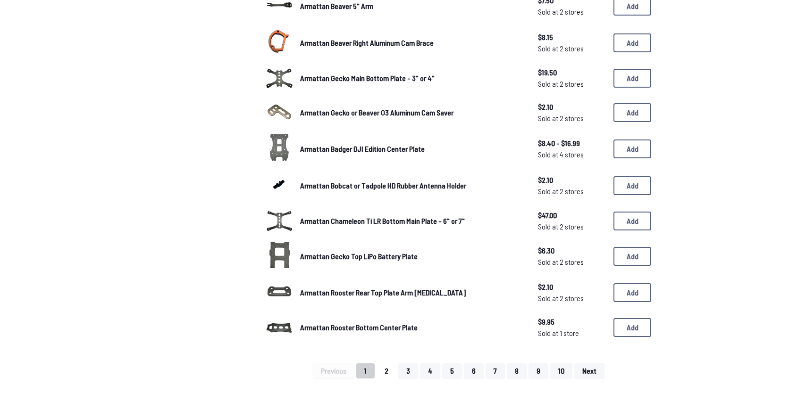
click at [395, 371] on button "2" at bounding box center [386, 371] width 20 height 15
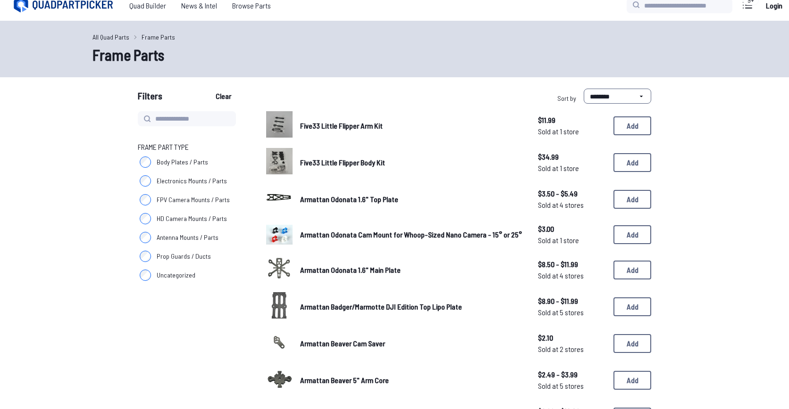
scroll to position [8, 0]
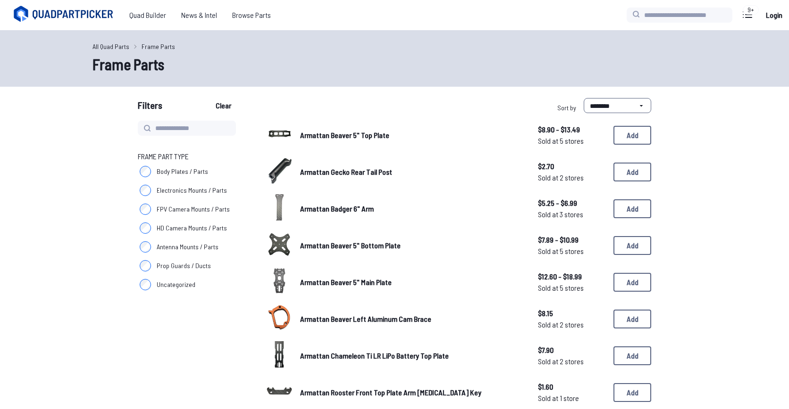
scroll to position [8, 0]
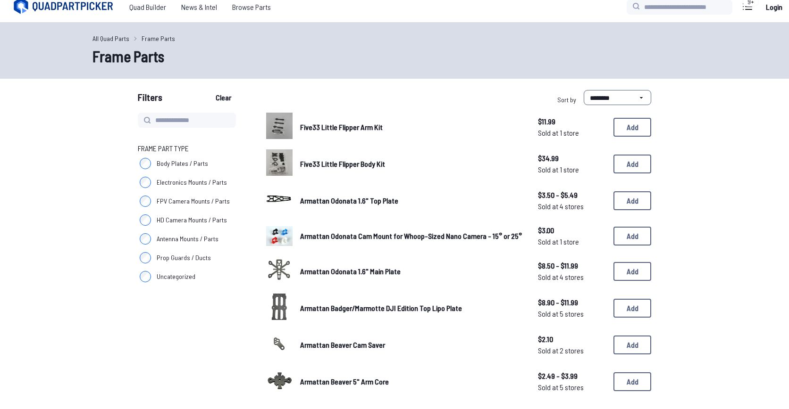
click at [113, 37] on link "All Quad Parts" at bounding box center [110, 38] width 37 height 10
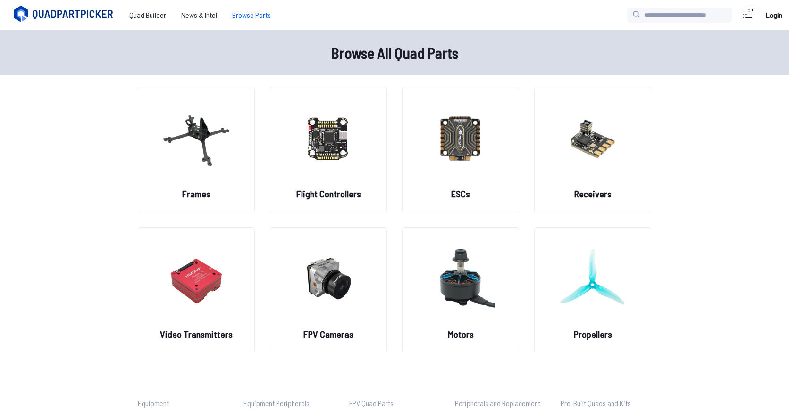
scroll to position [8, 0]
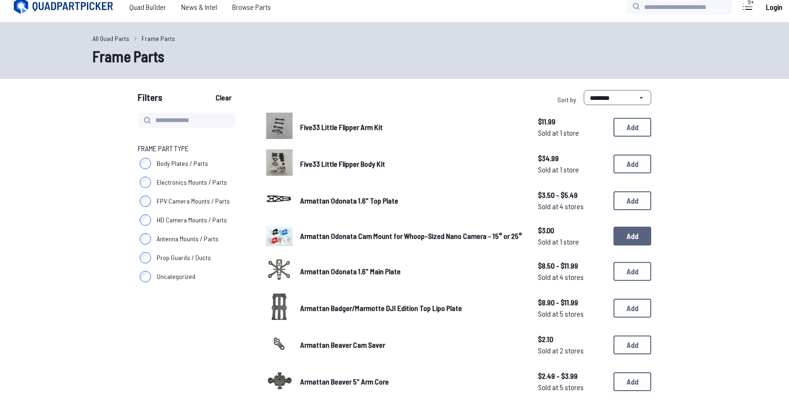
click at [641, 232] on button "Add" at bounding box center [632, 236] width 38 height 19
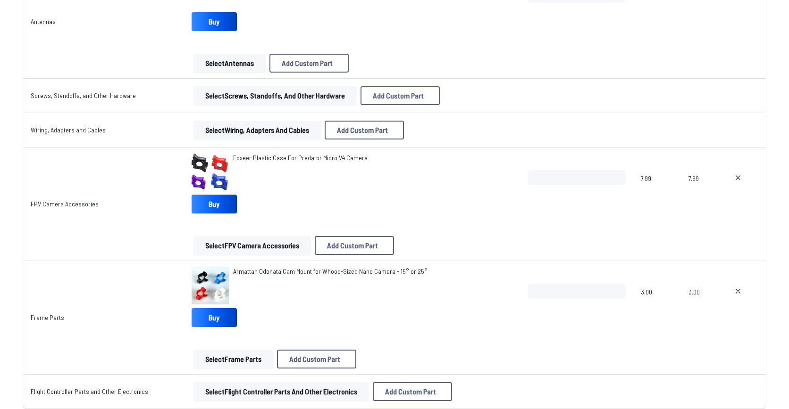
scroll to position [1204, 0]
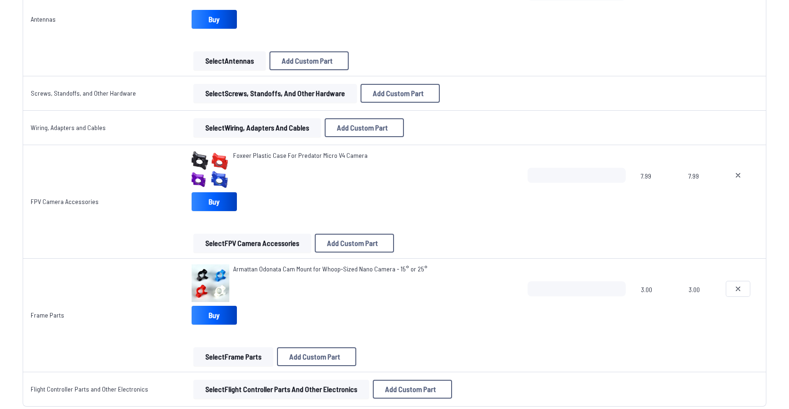
click at [729, 289] on button at bounding box center [738, 289] width 24 height 15
type textarea "**********"
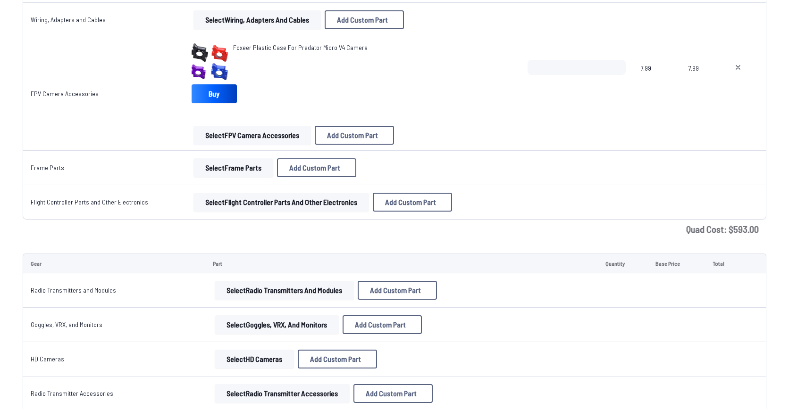
scroll to position [1356, 0]
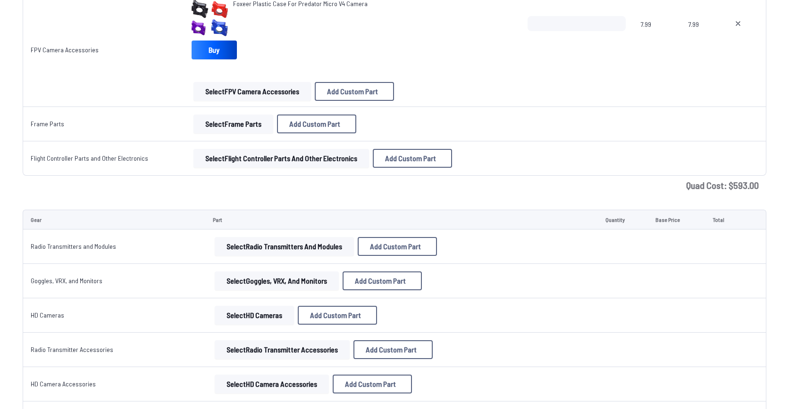
click at [317, 280] on button "Select Goggles, VRX, and Monitors" at bounding box center [277, 281] width 124 height 19
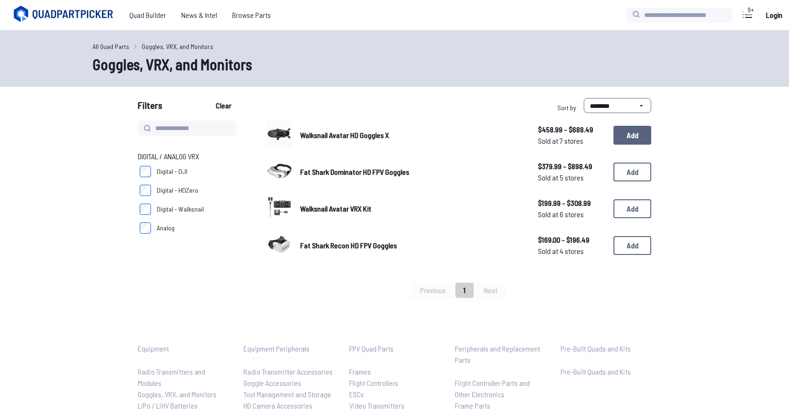
click at [629, 143] on button "Add" at bounding box center [632, 135] width 38 height 19
